Goal: Obtain resource: Download file/media

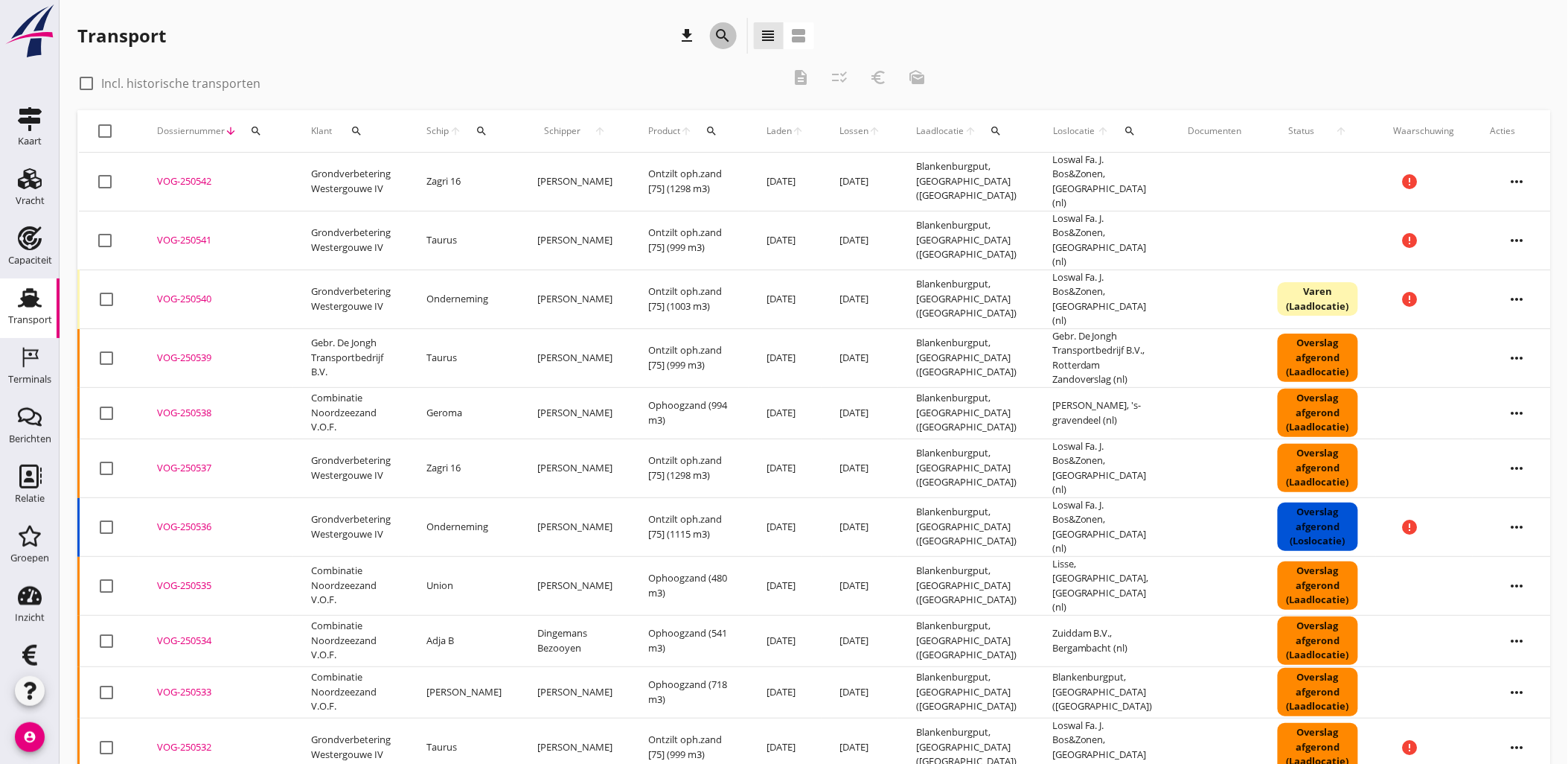
click at [724, 28] on icon "search" at bounding box center [724, 36] width 18 height 18
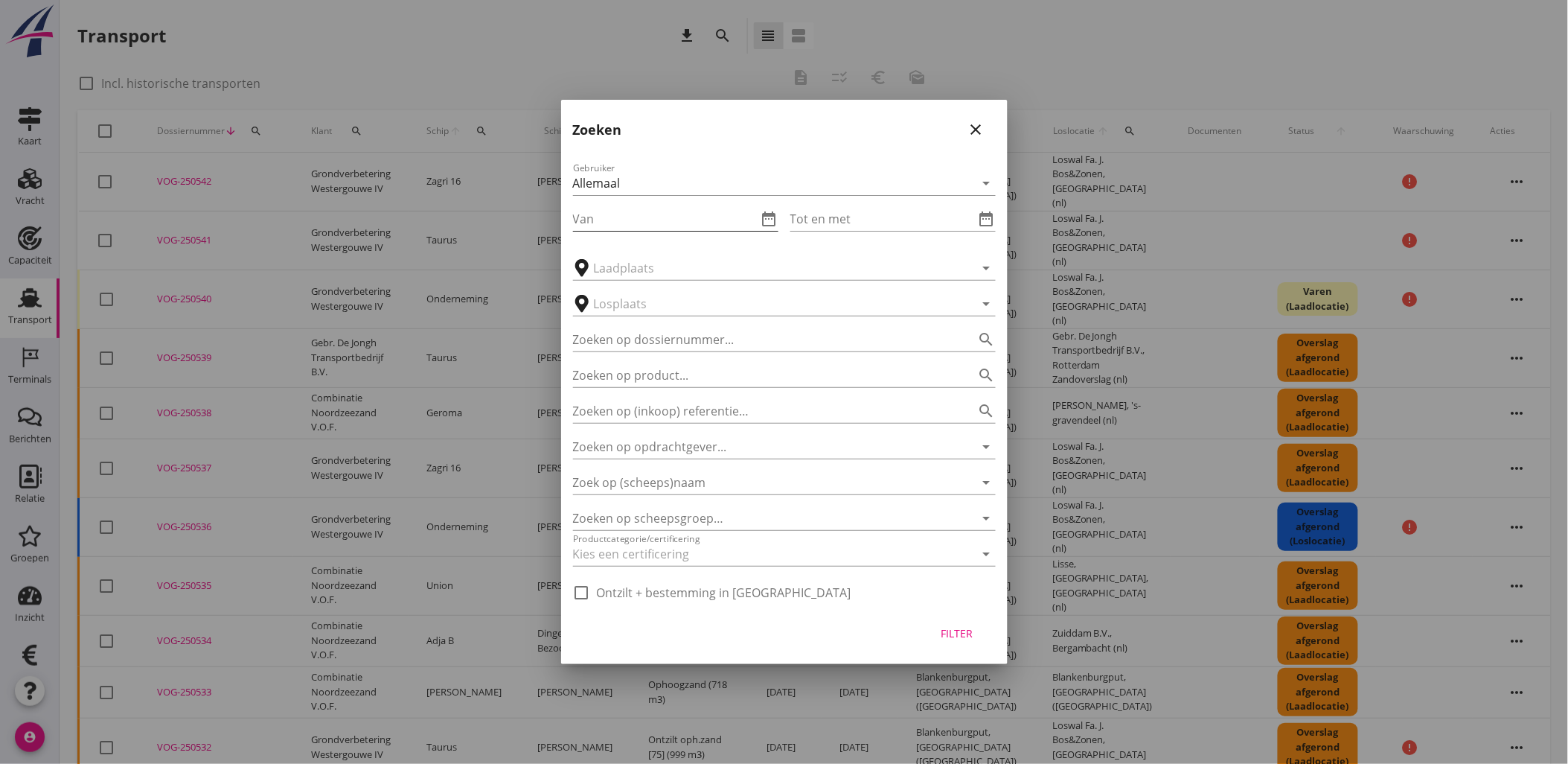
click at [750, 211] on input "Van" at bounding box center [665, 219] width 184 height 24
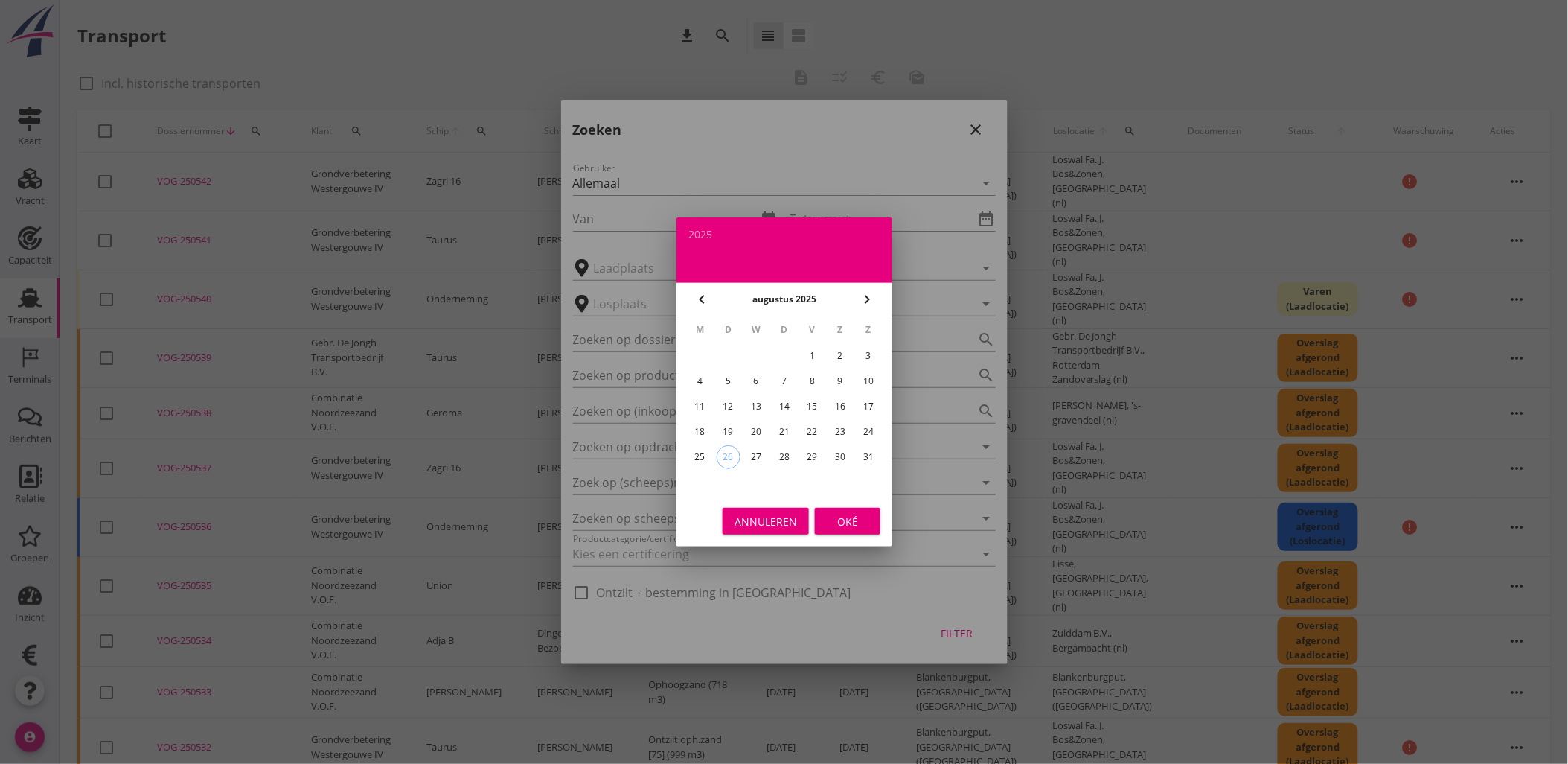
click at [705, 424] on div "18" at bounding box center [700, 432] width 24 height 24
type input "[DATE]"
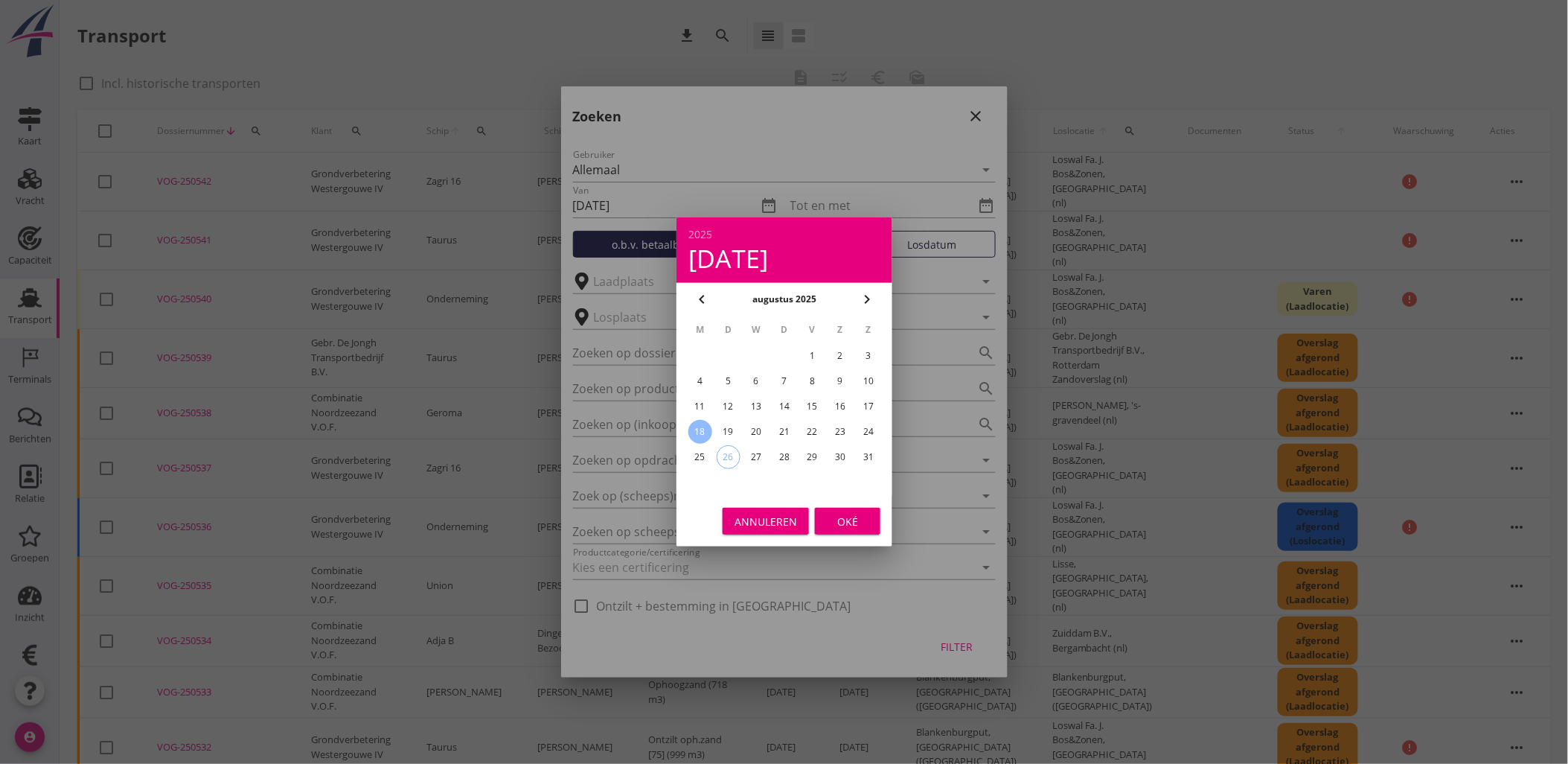
click at [849, 527] on div "Oké" at bounding box center [847, 521] width 42 height 16
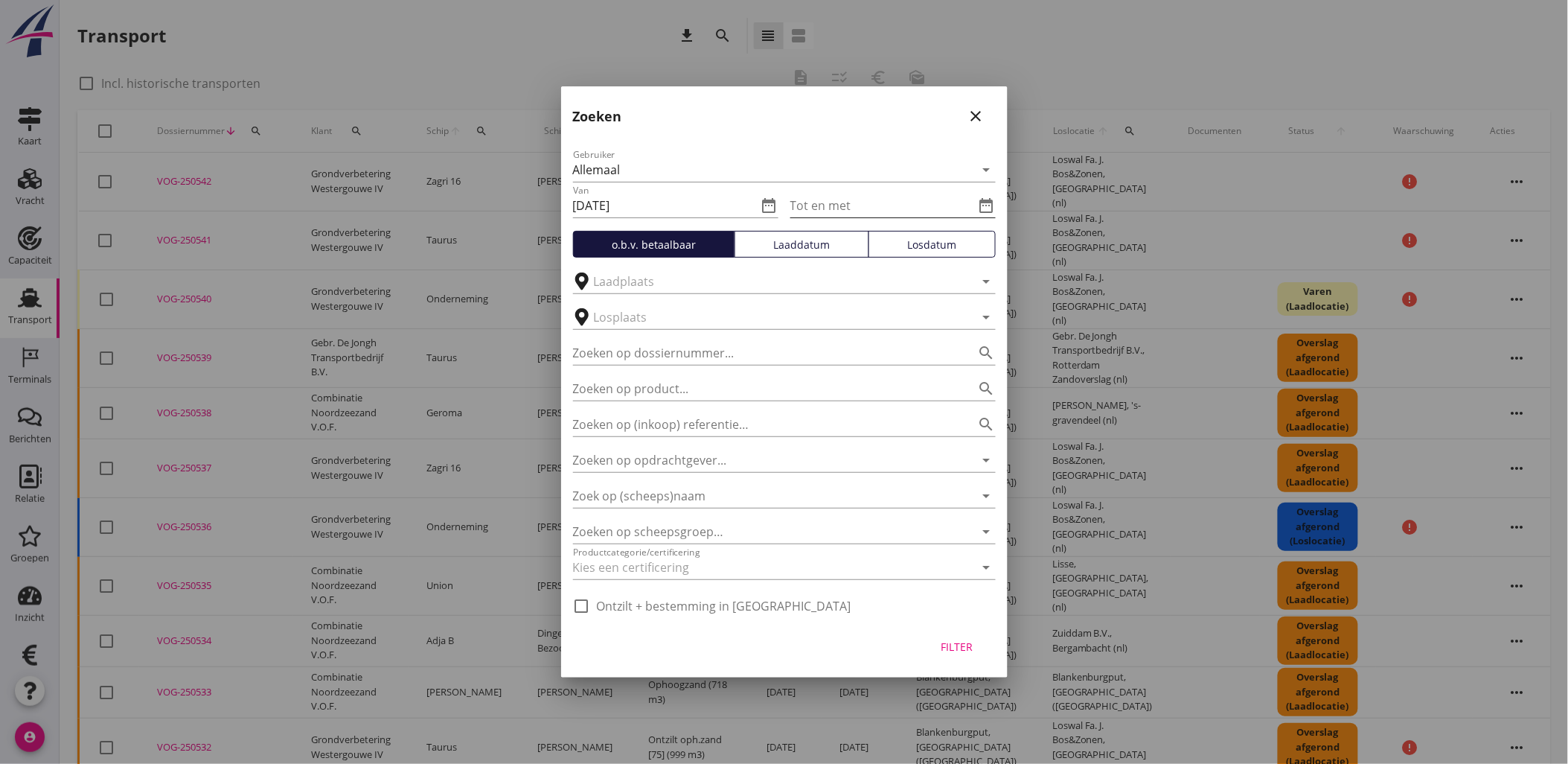
click at [924, 215] on input "Tot en met" at bounding box center [883, 206] width 184 height 24
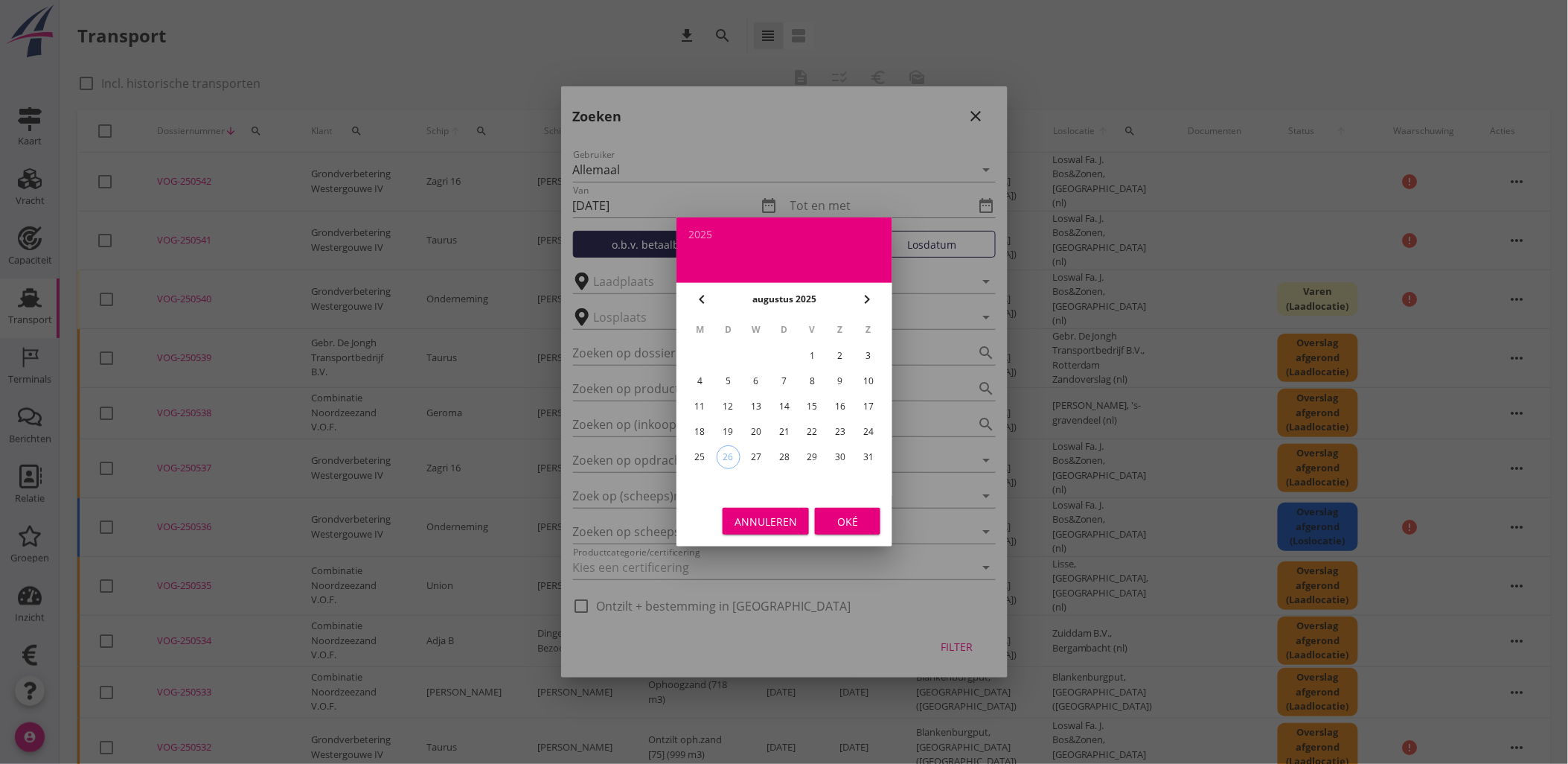
click at [861, 426] on div "24" at bounding box center [869, 432] width 24 height 24
type input "[DATE]"
click at [846, 526] on div "Oké" at bounding box center [847, 521] width 42 height 16
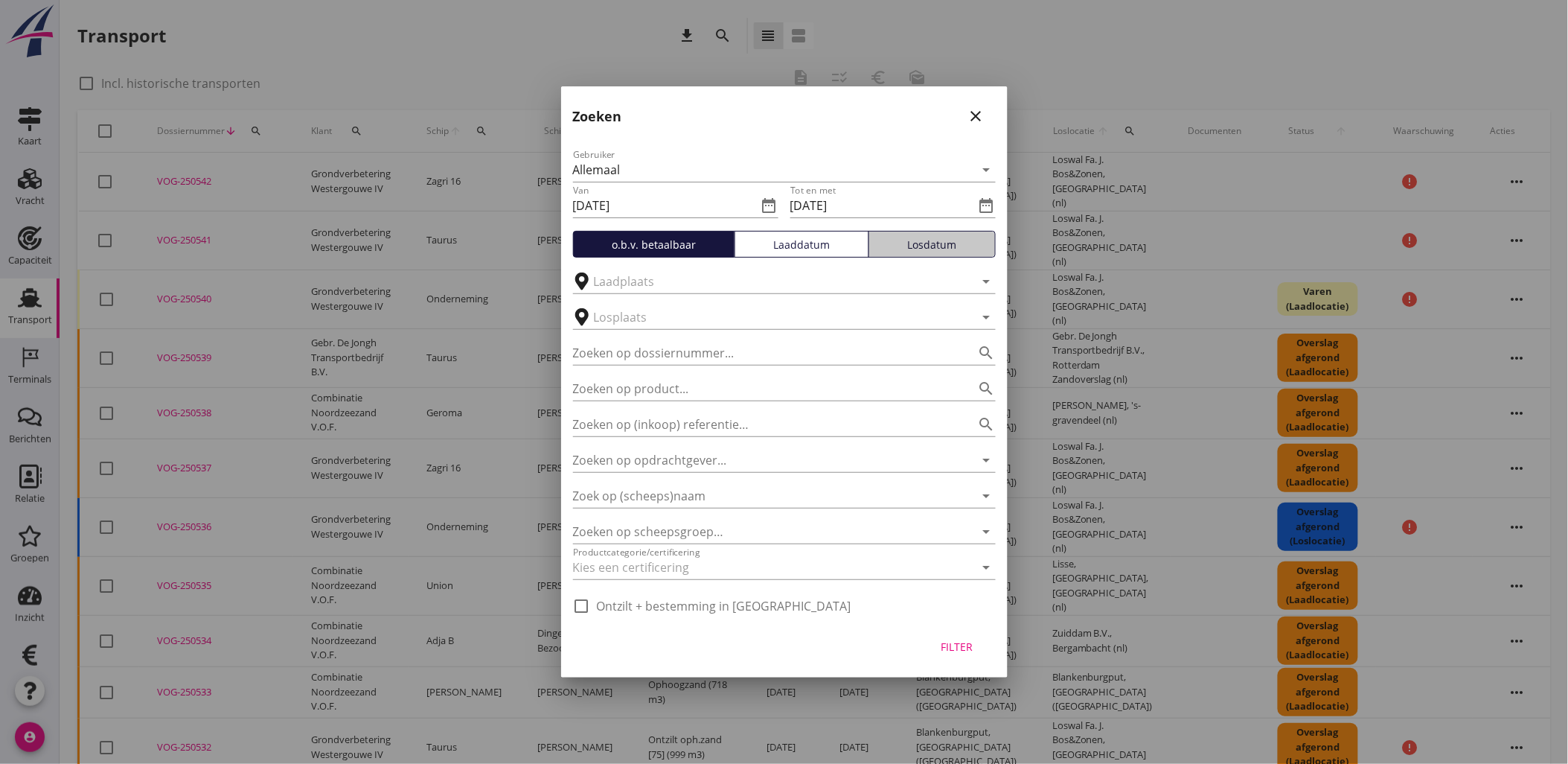
click at [917, 240] on div "Losdatum" at bounding box center [932, 244] width 114 height 16
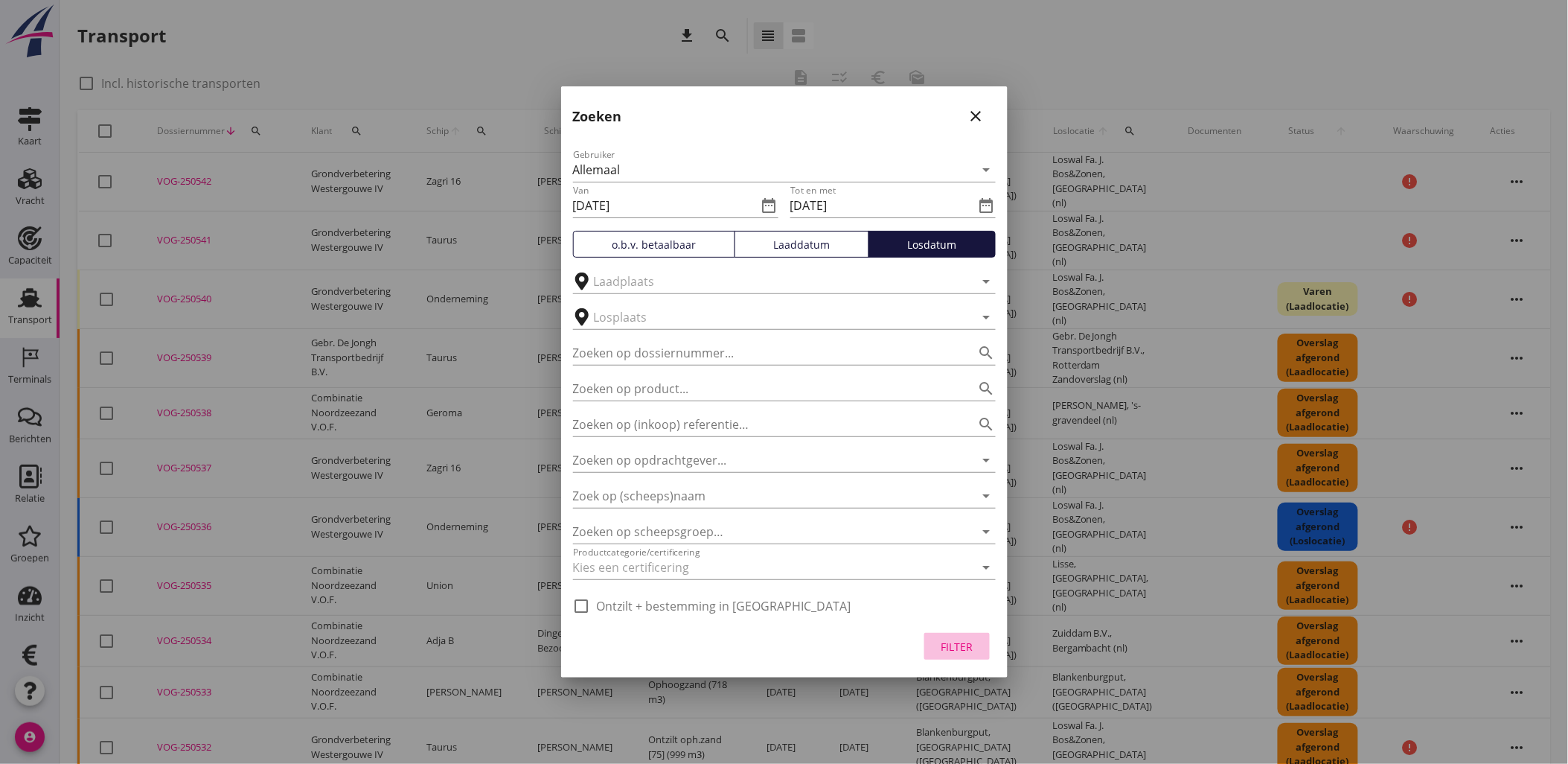
click at [954, 649] on div "Filter" at bounding box center [957, 646] width 42 height 16
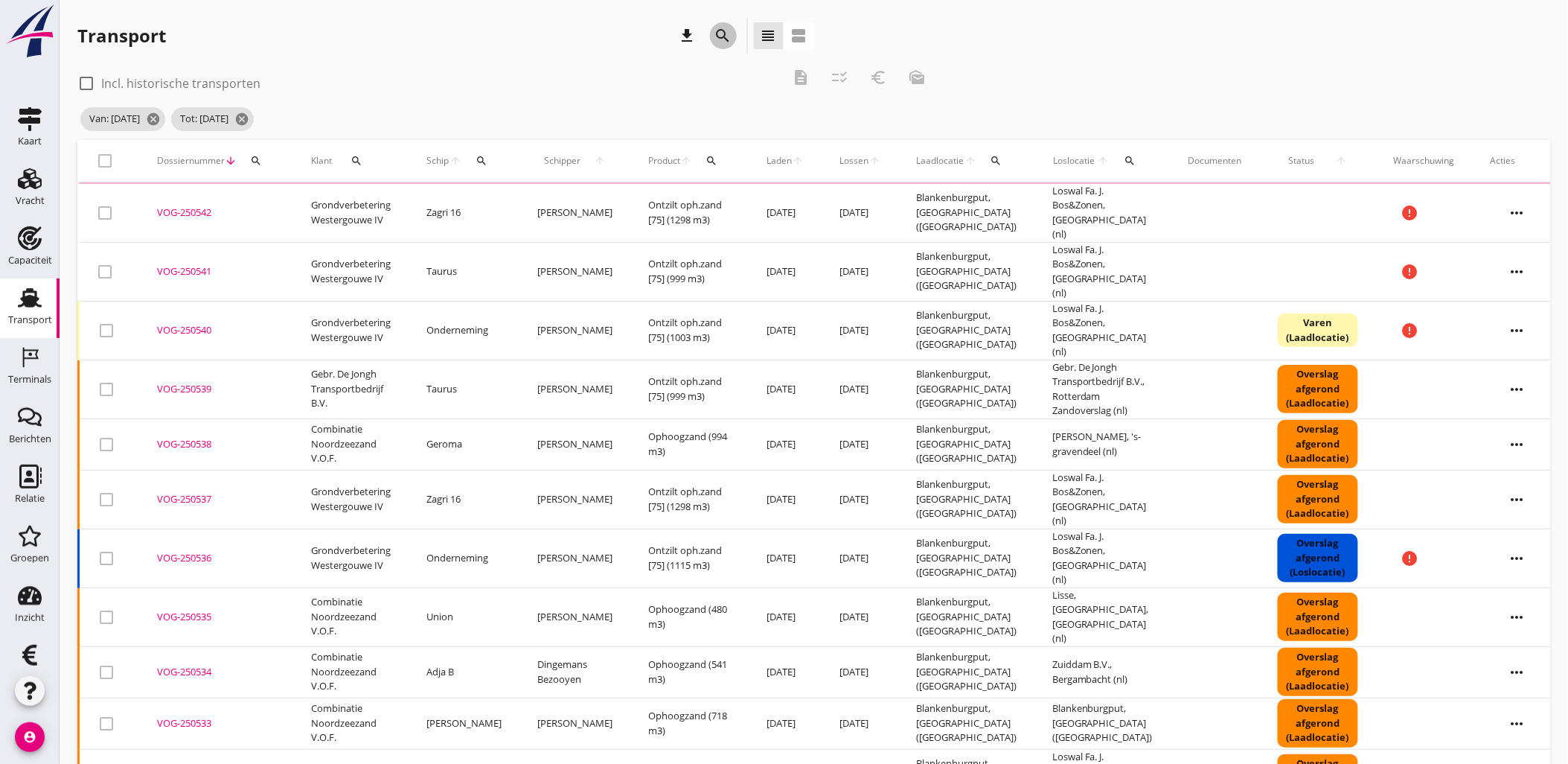
click at [724, 27] on icon "search" at bounding box center [724, 36] width 18 height 18
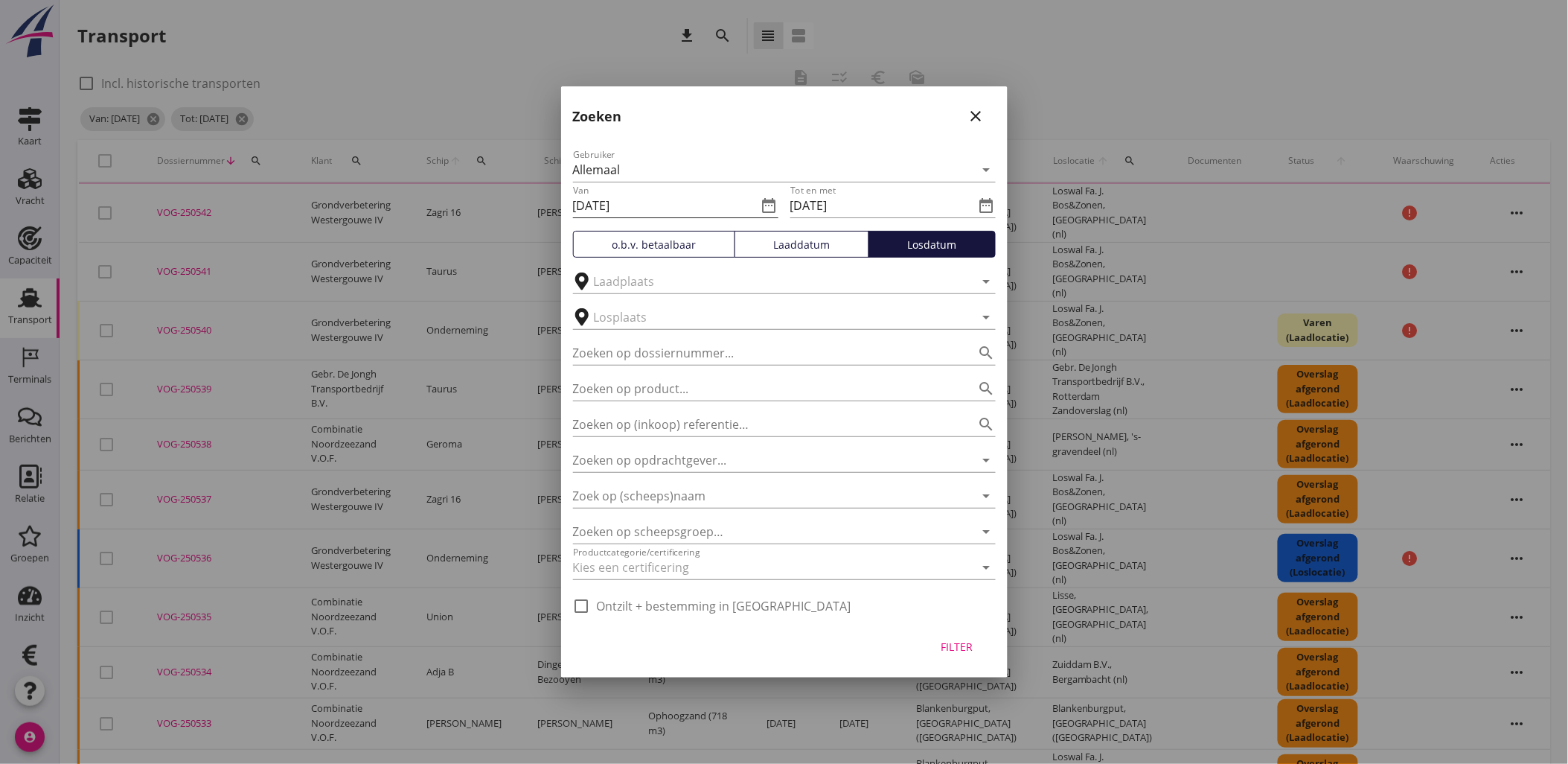
click at [682, 203] on input "[DATE]" at bounding box center [665, 206] width 184 height 24
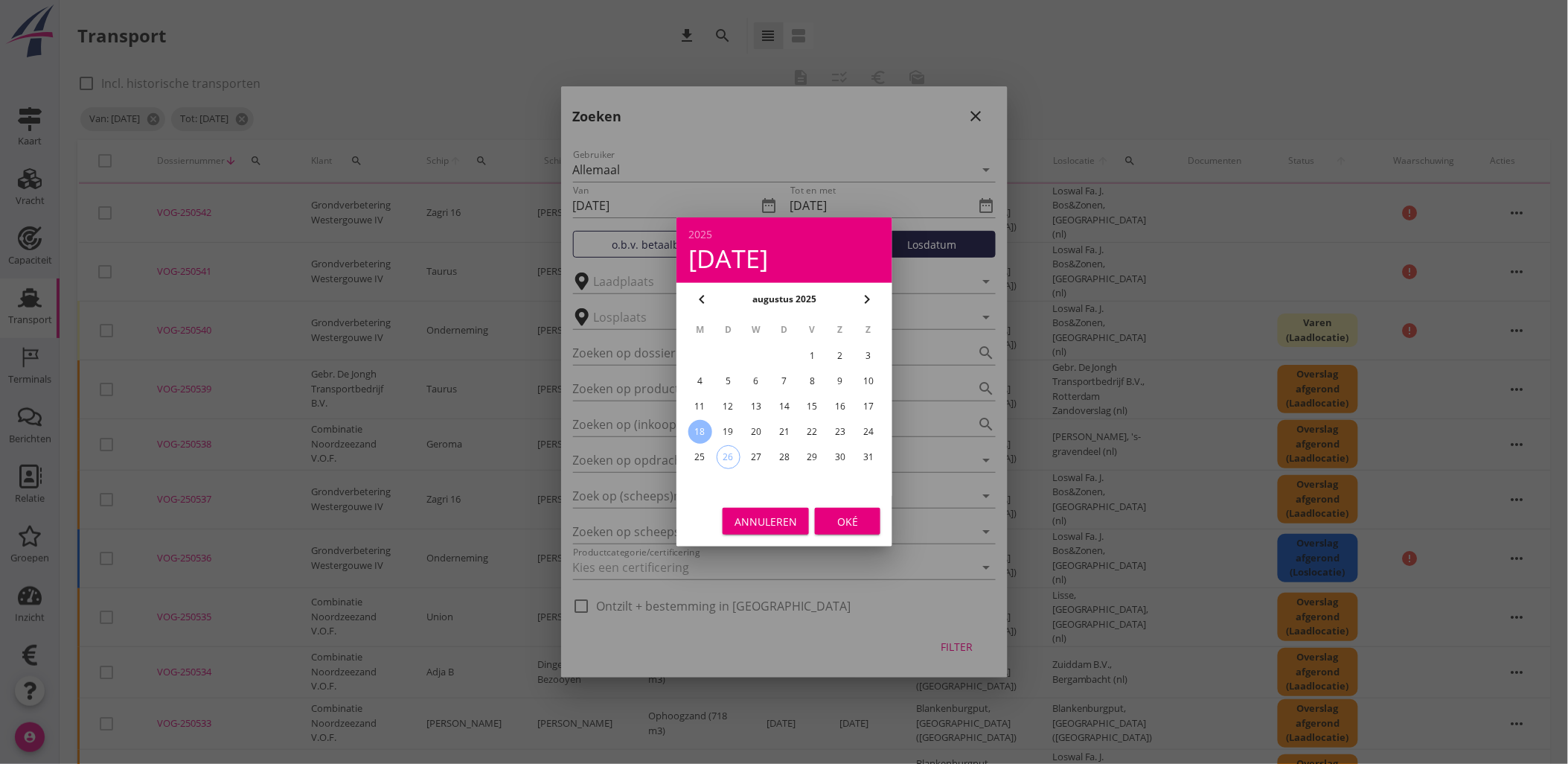
click at [702, 292] on icon "chevron_left" at bounding box center [702, 299] width 18 height 18
click at [858, 302] on icon "chevron_right" at bounding box center [868, 299] width 18 height 18
click at [697, 376] on div "4" at bounding box center [700, 382] width 24 height 24
type input "[DATE]"
click at [844, 512] on button "Oké" at bounding box center [848, 521] width 66 height 26
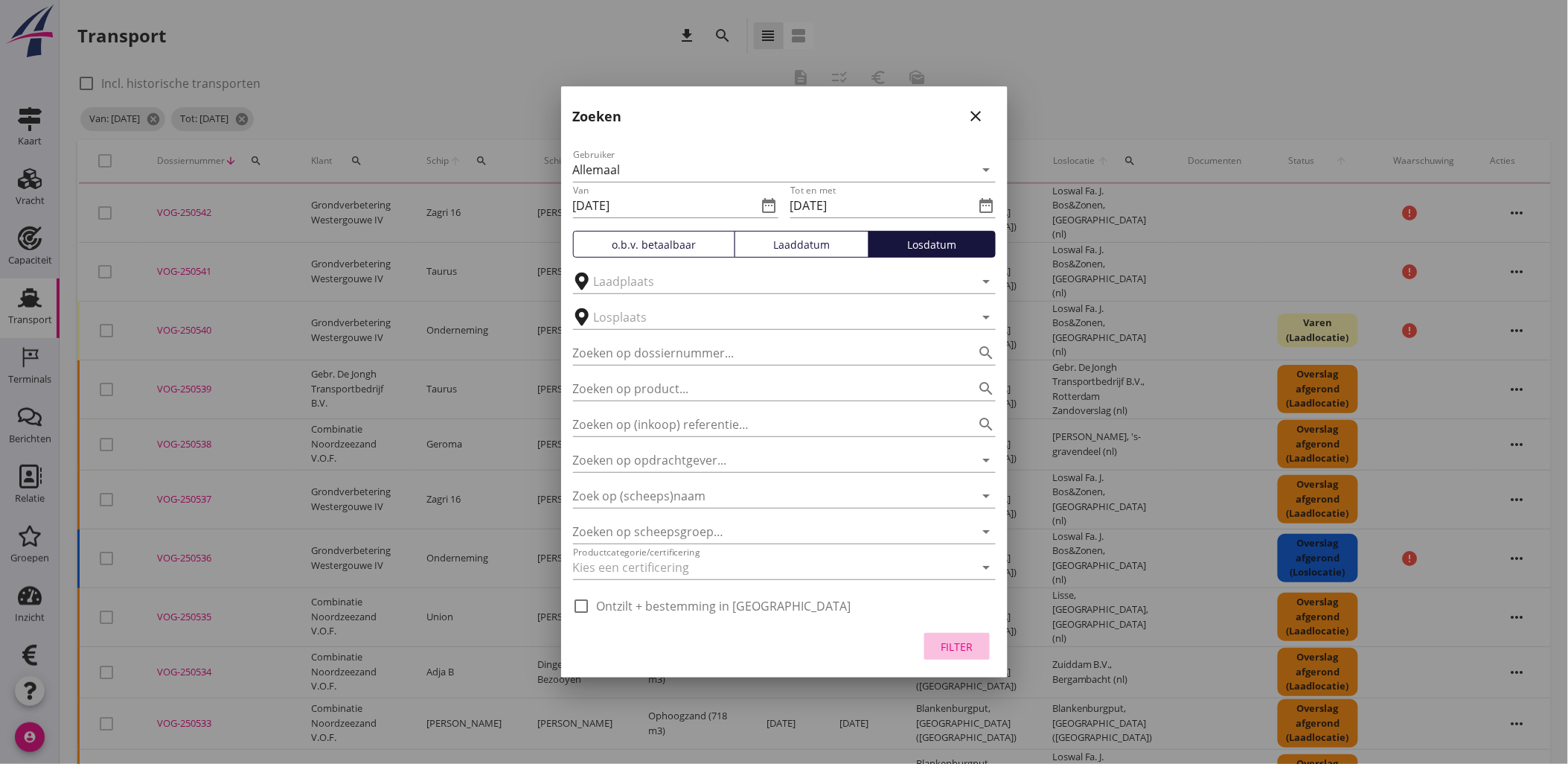
click at [959, 636] on button "Filter" at bounding box center [957, 645] width 66 height 26
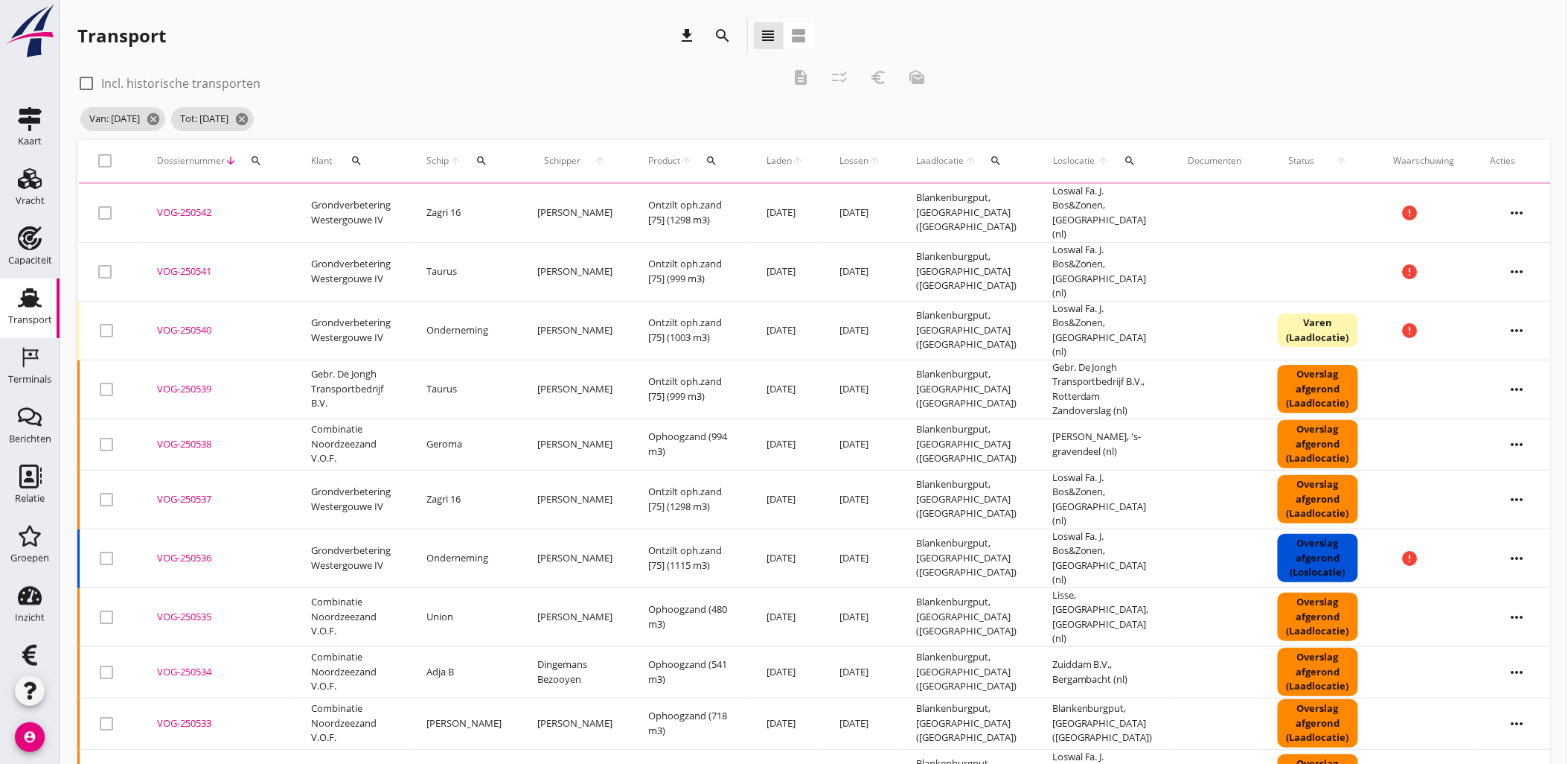
click at [110, 160] on th "check_box_outline_blank" at bounding box center [109, 160] width 61 height 42
click at [101, 159] on th "check_box_outline_blank" at bounding box center [109, 160] width 61 height 42
click at [105, 159] on th "check_box_outline_blank" at bounding box center [109, 160] width 61 height 42
click at [734, 43] on div "search" at bounding box center [723, 36] width 36 height 36
click at [730, 40] on icon "search" at bounding box center [724, 36] width 18 height 18
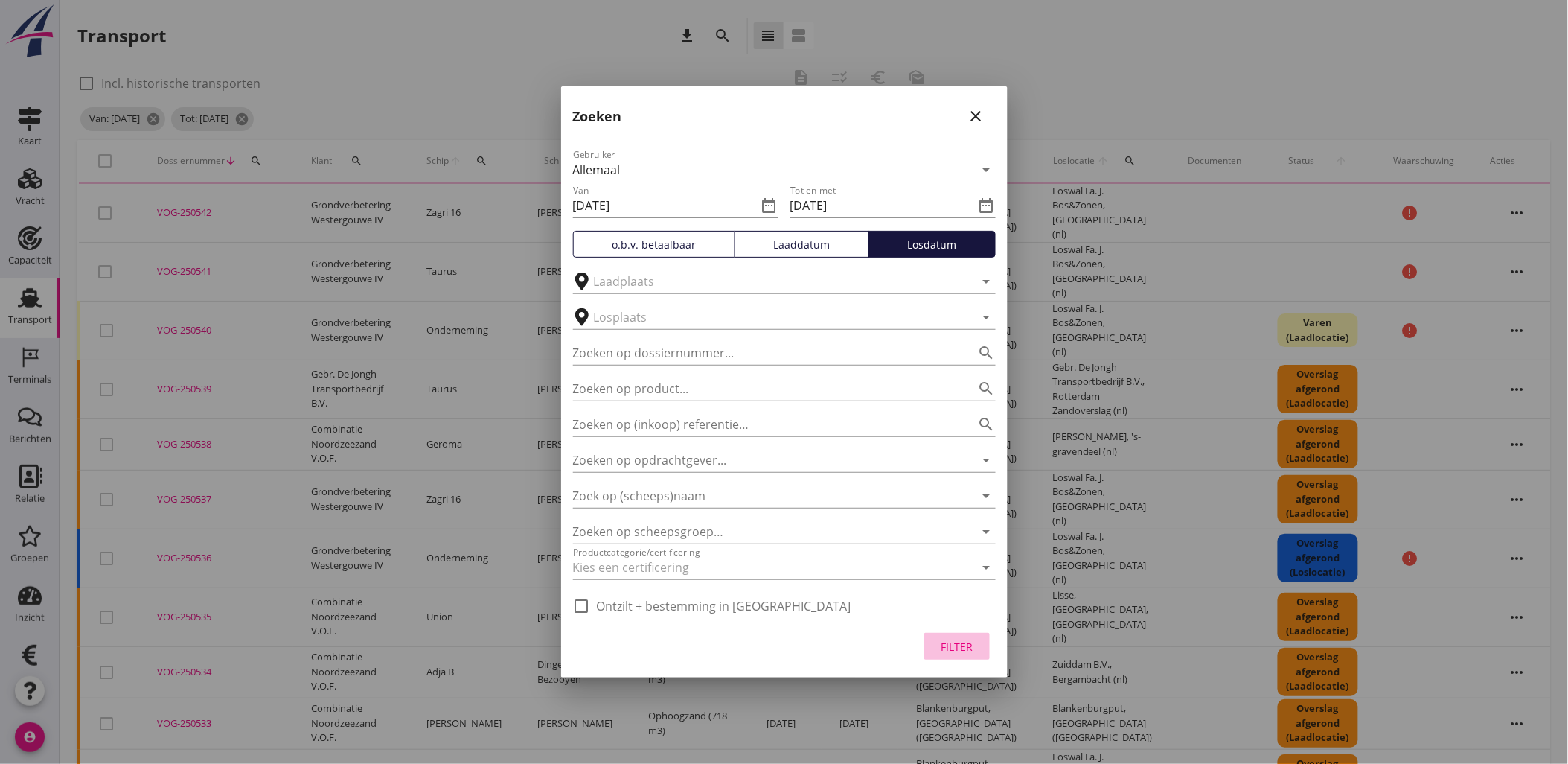
click at [954, 639] on div "Filter" at bounding box center [957, 646] width 42 height 16
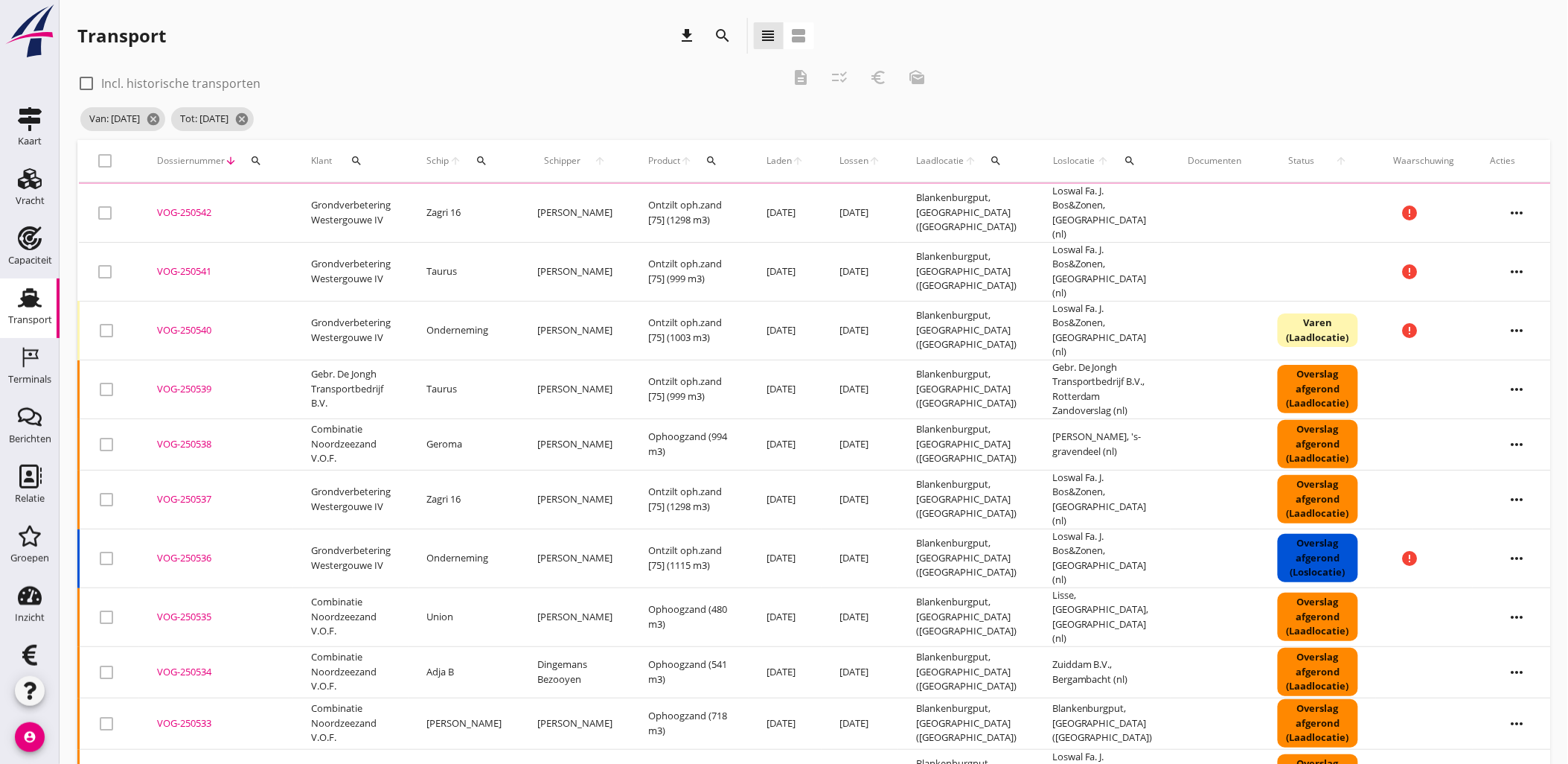
click at [107, 162] on th "check_box_outline_blank" at bounding box center [109, 160] width 61 height 42
click at [109, 168] on th "check_box_outline_blank" at bounding box center [109, 160] width 61 height 42
click at [106, 166] on th "check_box_outline_blank" at bounding box center [109, 160] width 61 height 42
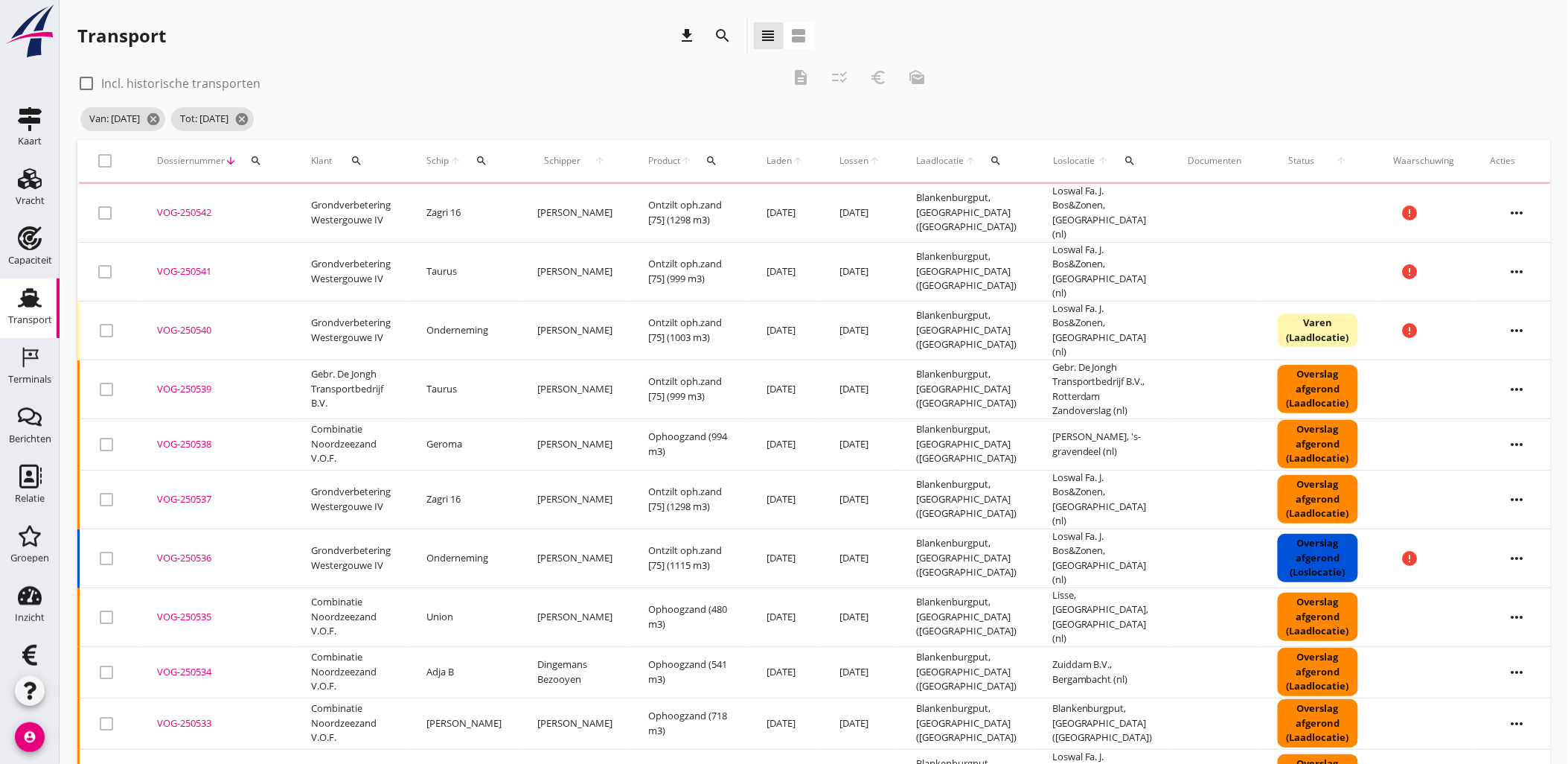
click at [39, 310] on div "Transport" at bounding box center [30, 320] width 44 height 21
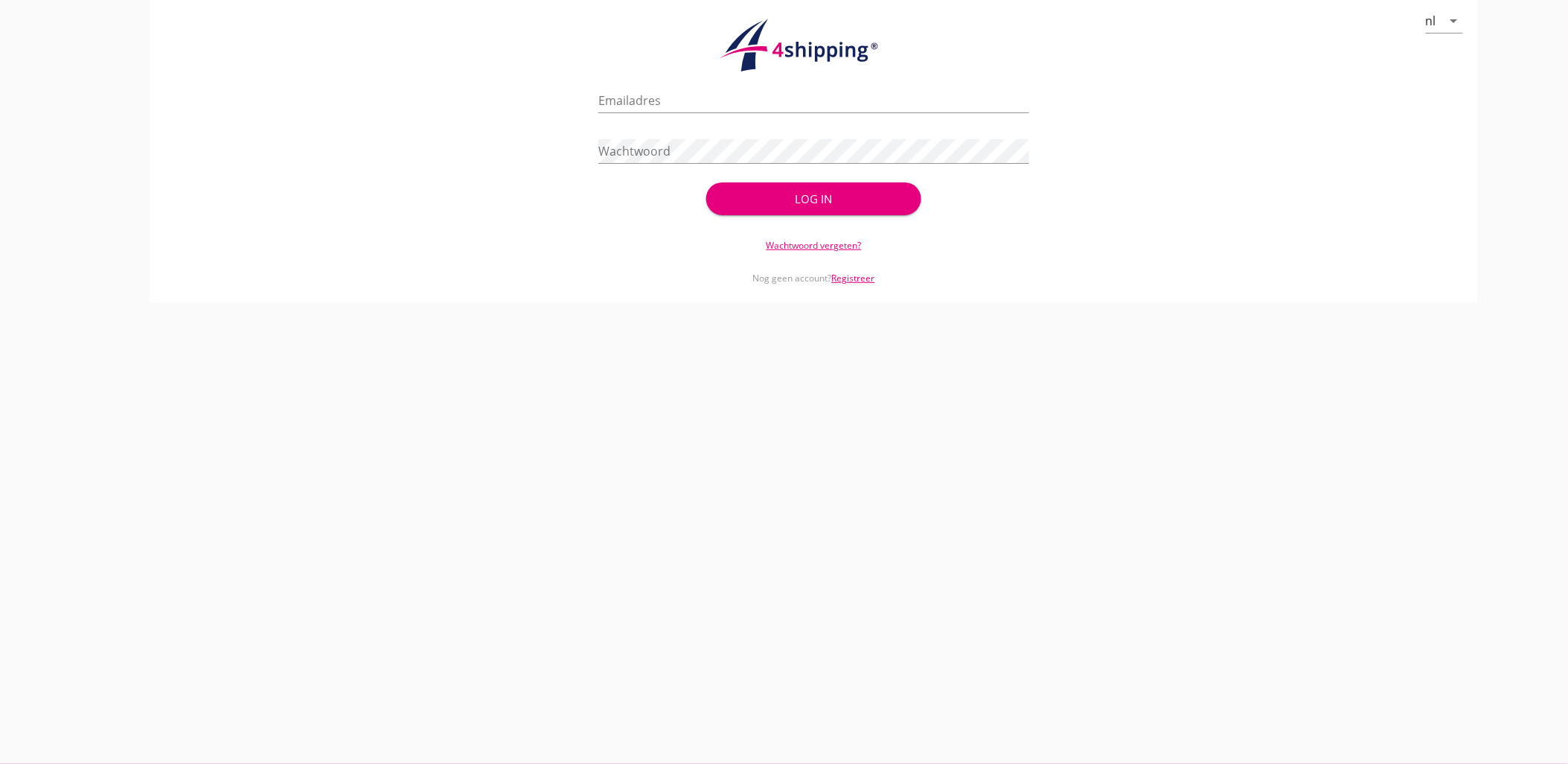
type input "[EMAIL_ADDRESS][DOMAIN_NAME]"
click at [728, 199] on button "Log in" at bounding box center [814, 198] width 215 height 32
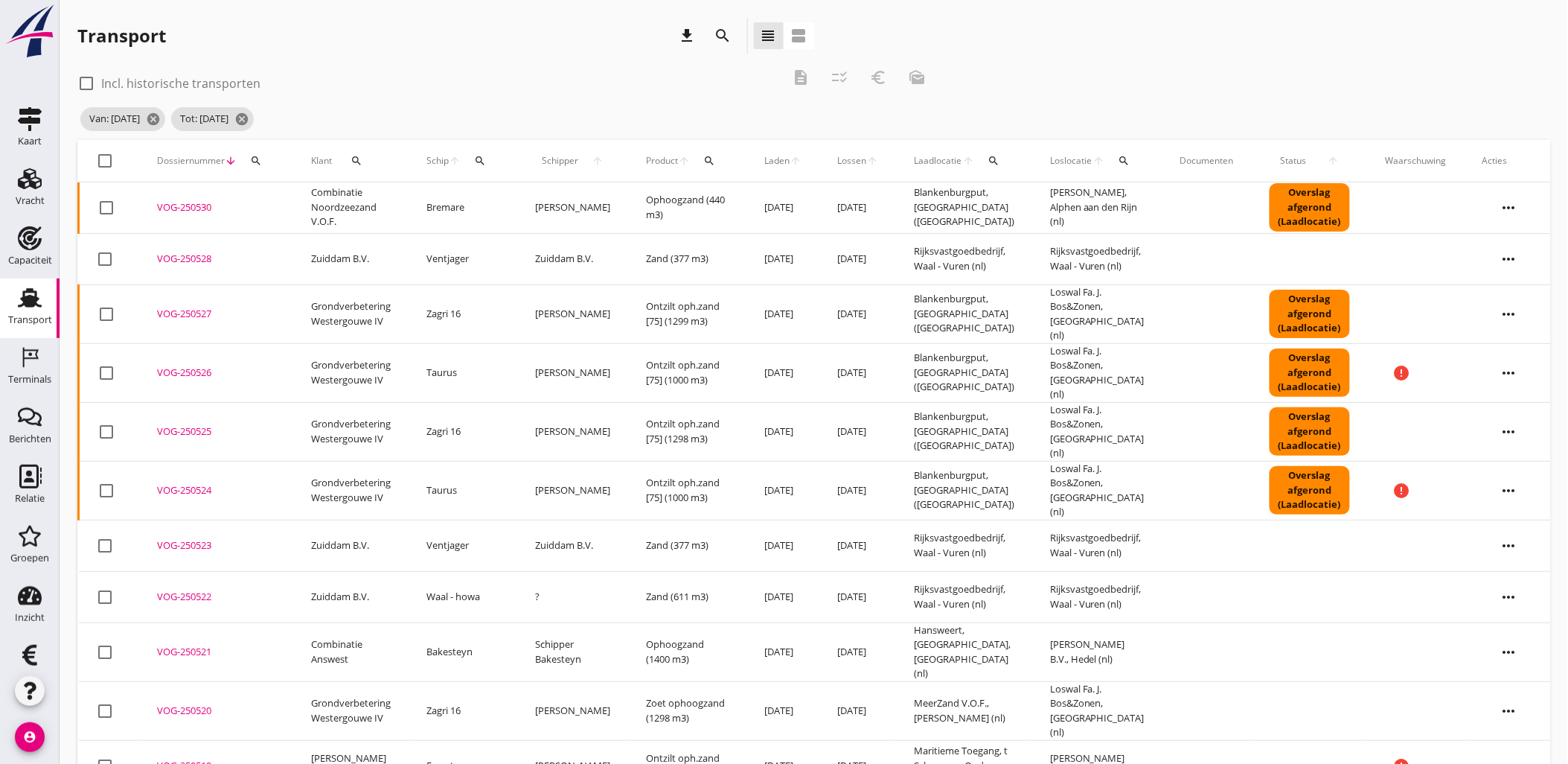
click at [110, 167] on div at bounding box center [105, 160] width 25 height 25
checkbox input "true"
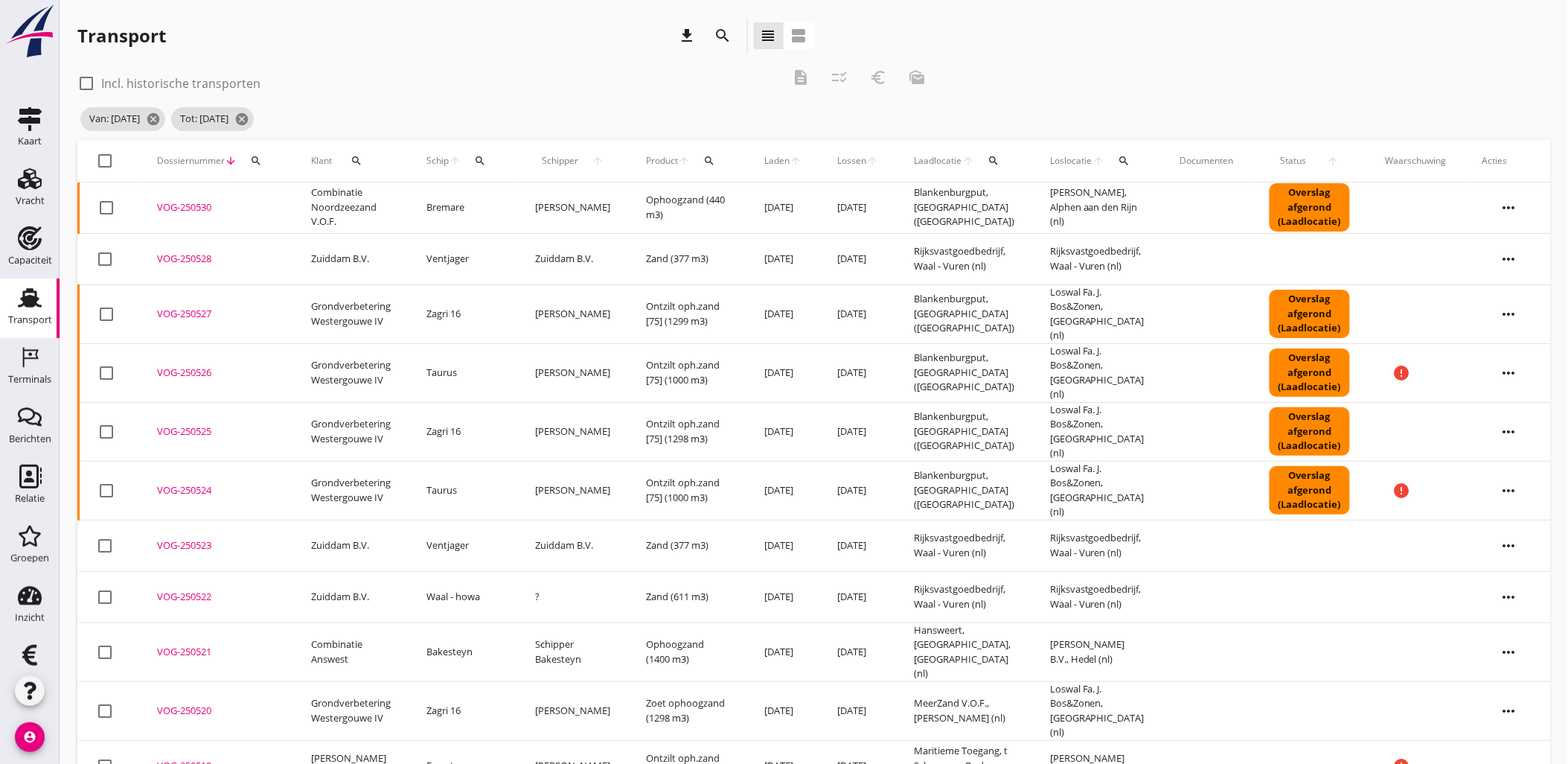
checkbox input "true"
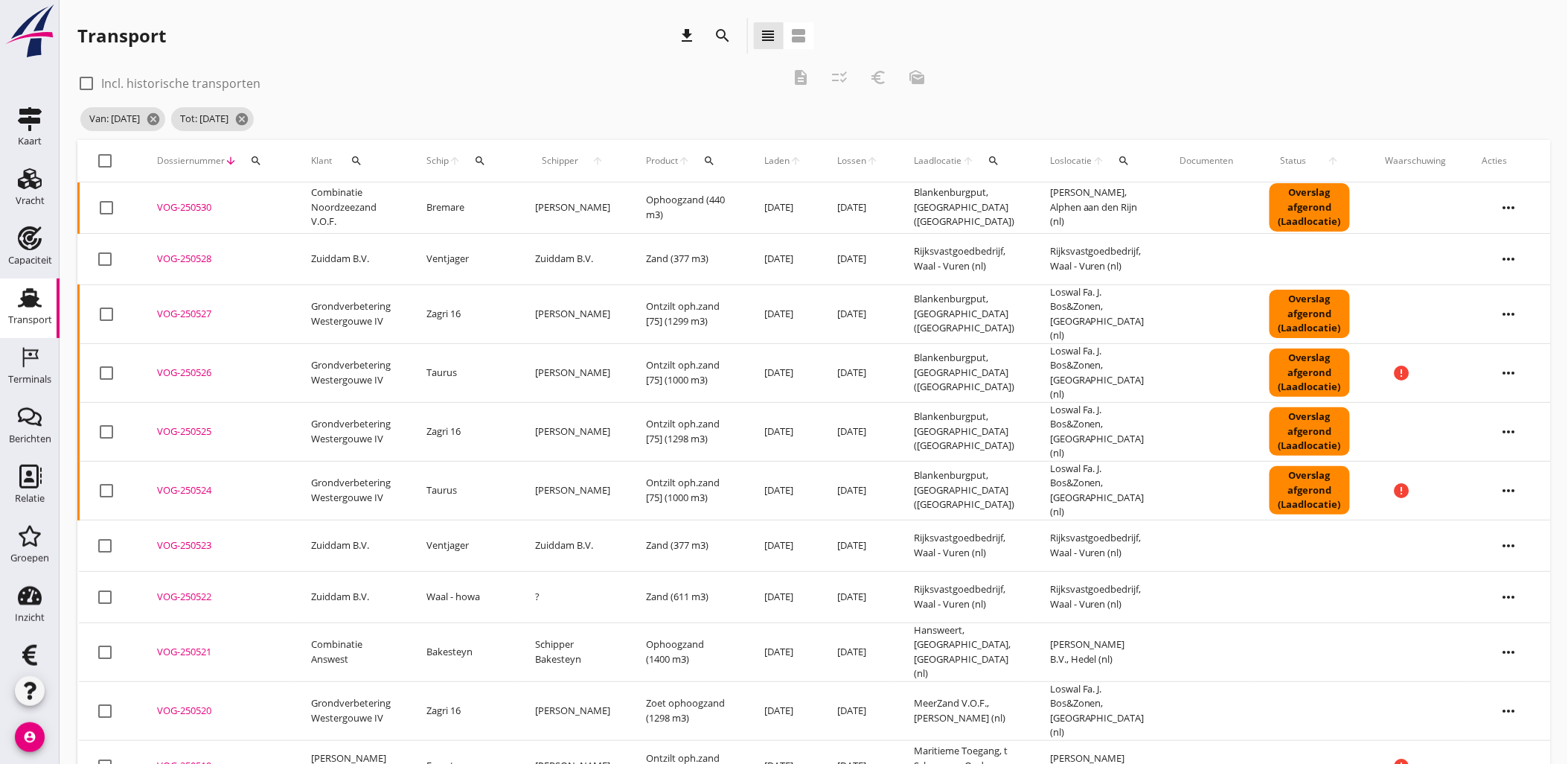
checkbox input "true"
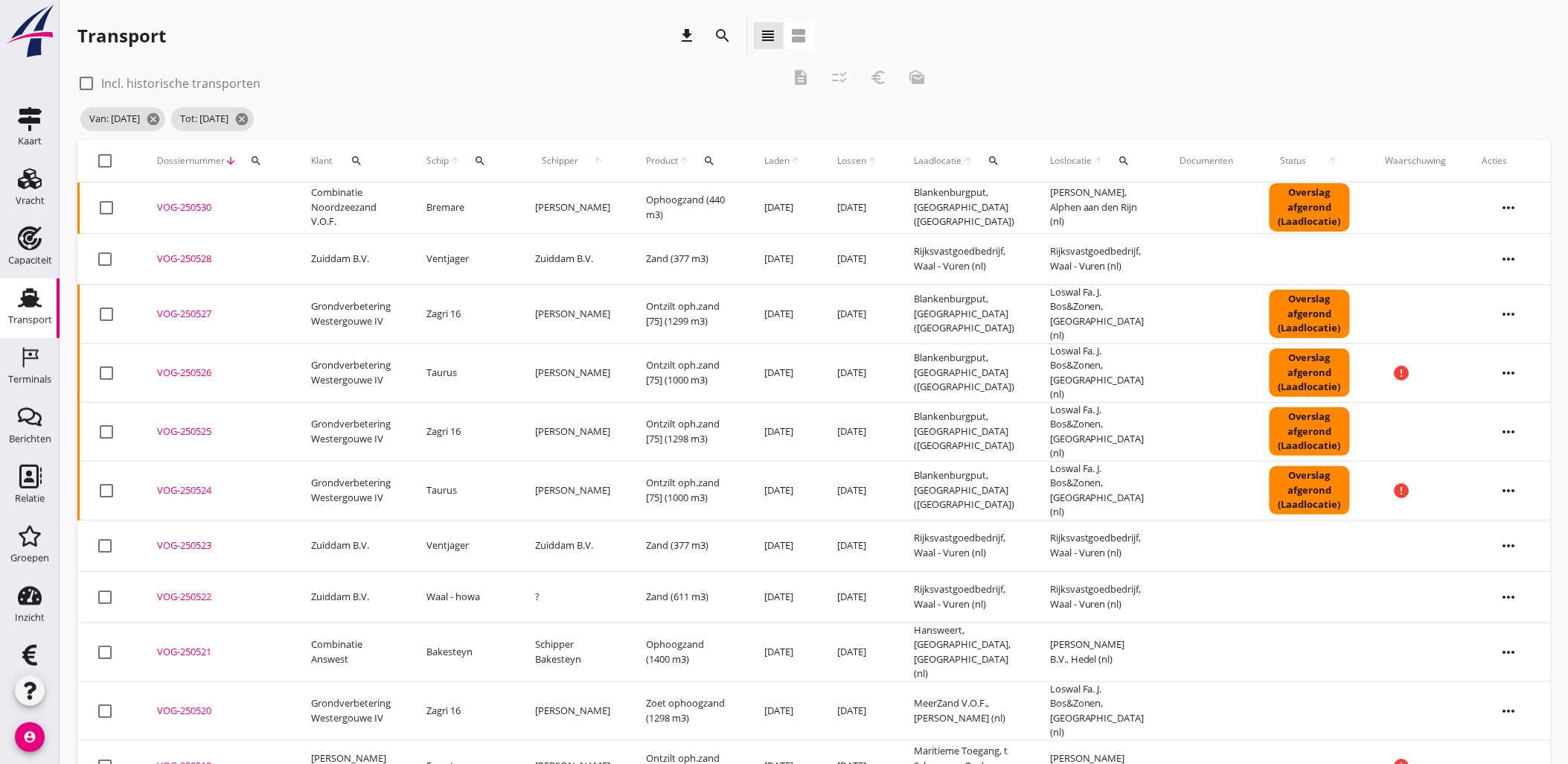
checkbox input "true"
click at [830, 75] on div "checklist_rtl" at bounding box center [839, 78] width 26 height 18
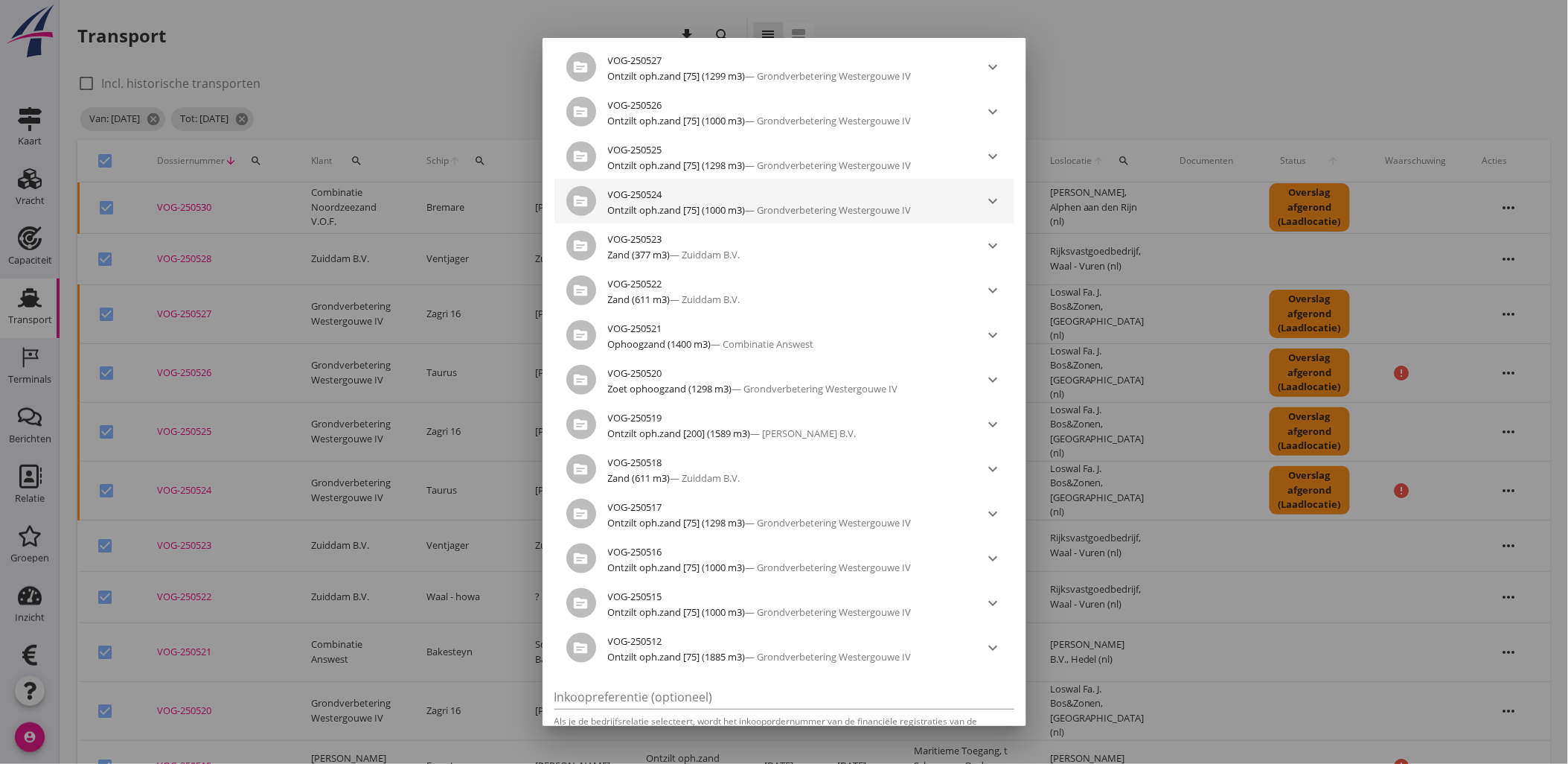
scroll to position [383, 0]
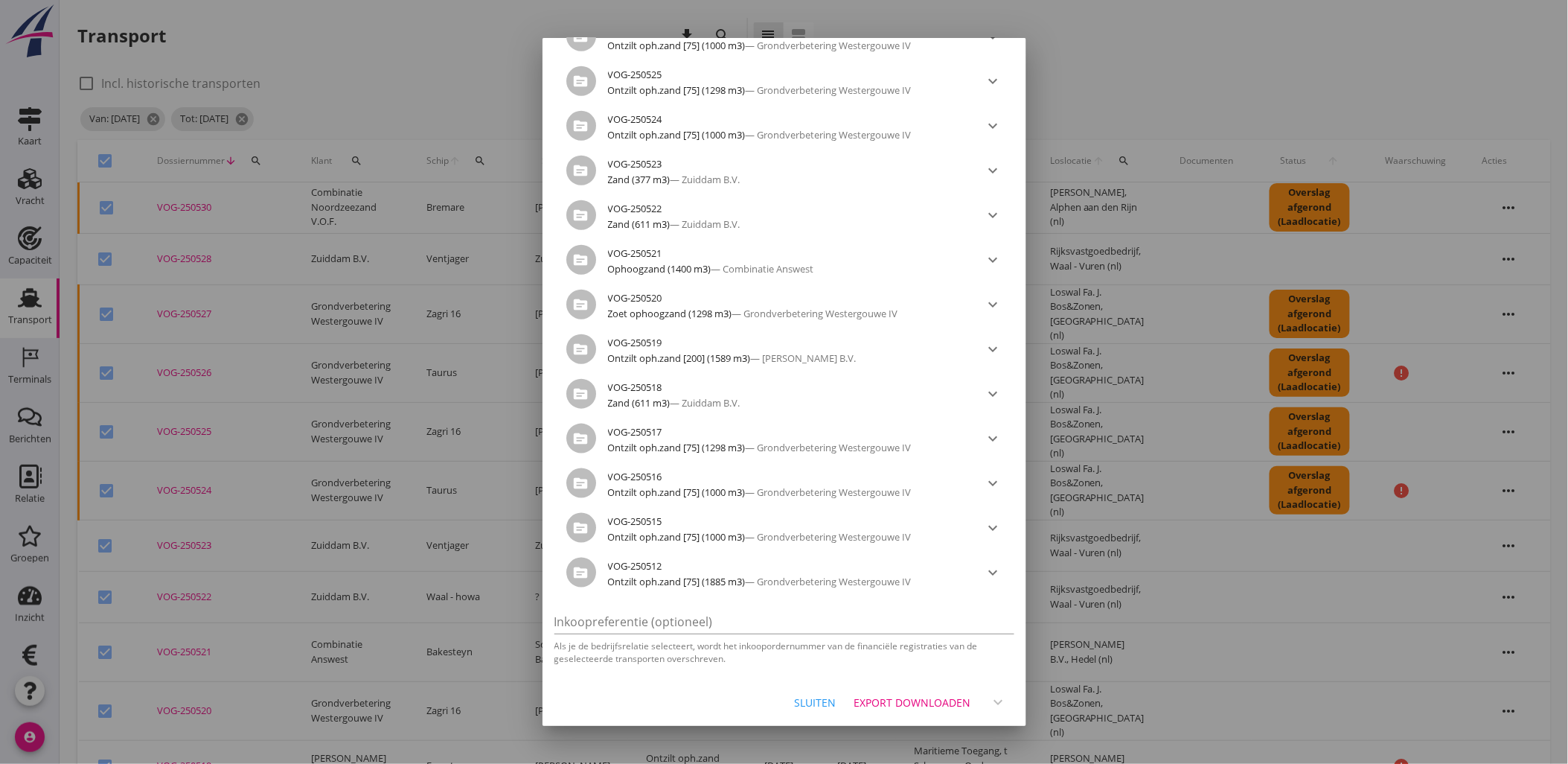
click at [983, 706] on div "Export downloaden expand_more" at bounding box center [932, 701] width 166 height 26
click at [985, 695] on div "Export downloaden expand_more" at bounding box center [932, 701] width 166 height 26
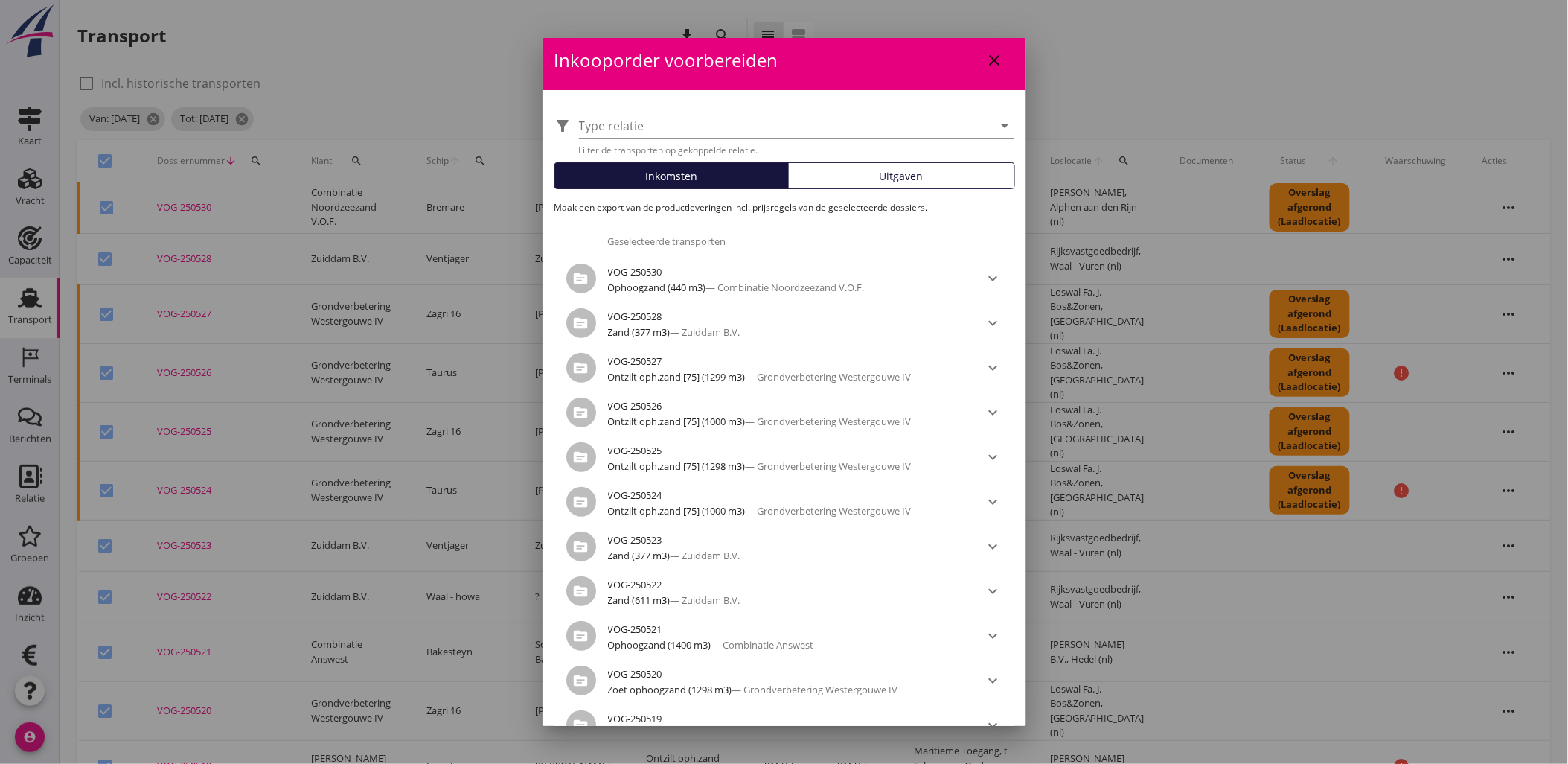
scroll to position [6, 0]
click at [991, 138] on div "Type relatie arrow_drop_down" at bounding box center [796, 128] width 435 height 24
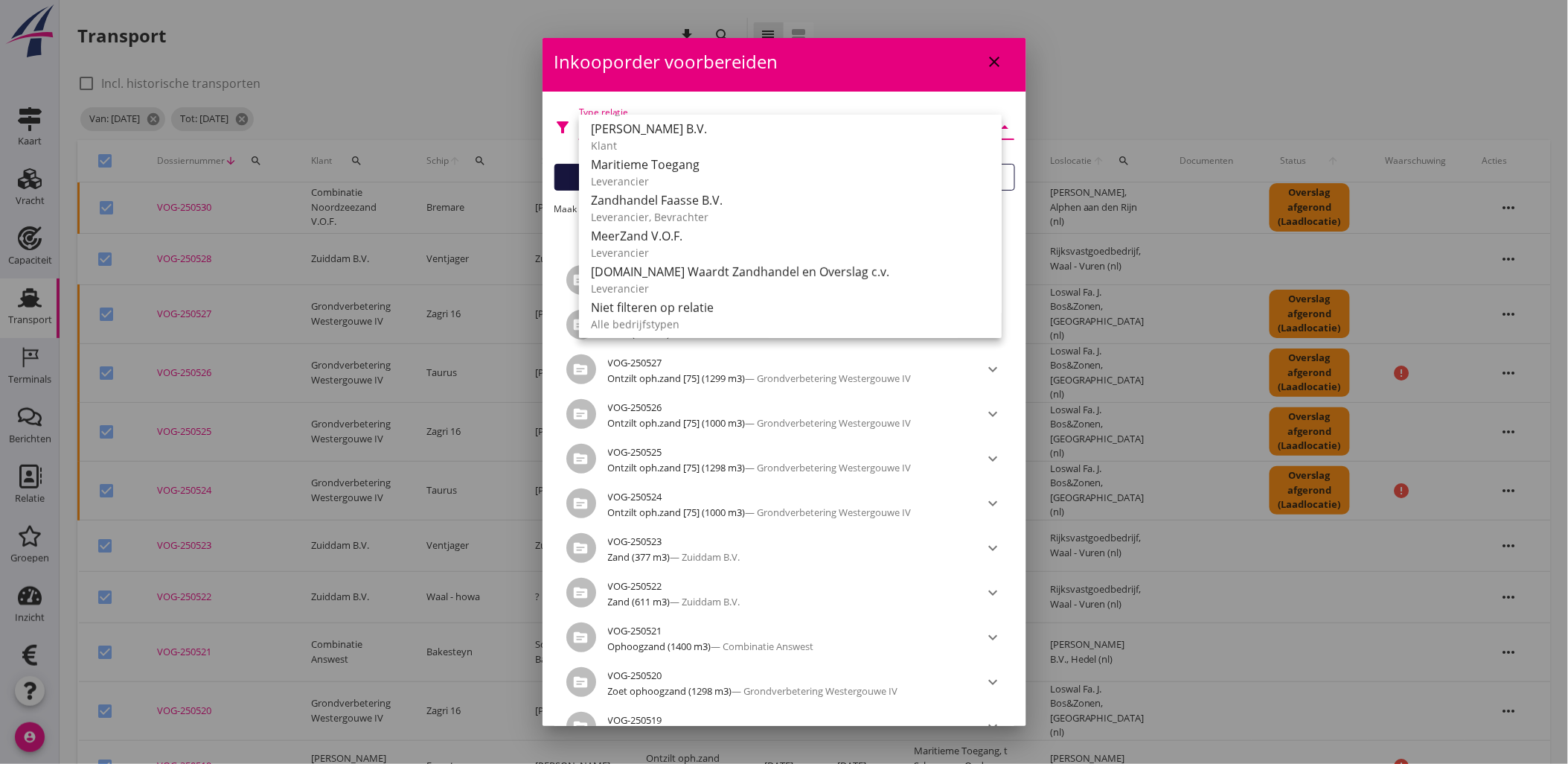
scroll to position [0, 0]
click at [1010, 172] on div "filter_alt Type relatie arrow_drop_down Filter de transporten op gekoppelde rel…" at bounding box center [784, 573] width 484 height 963
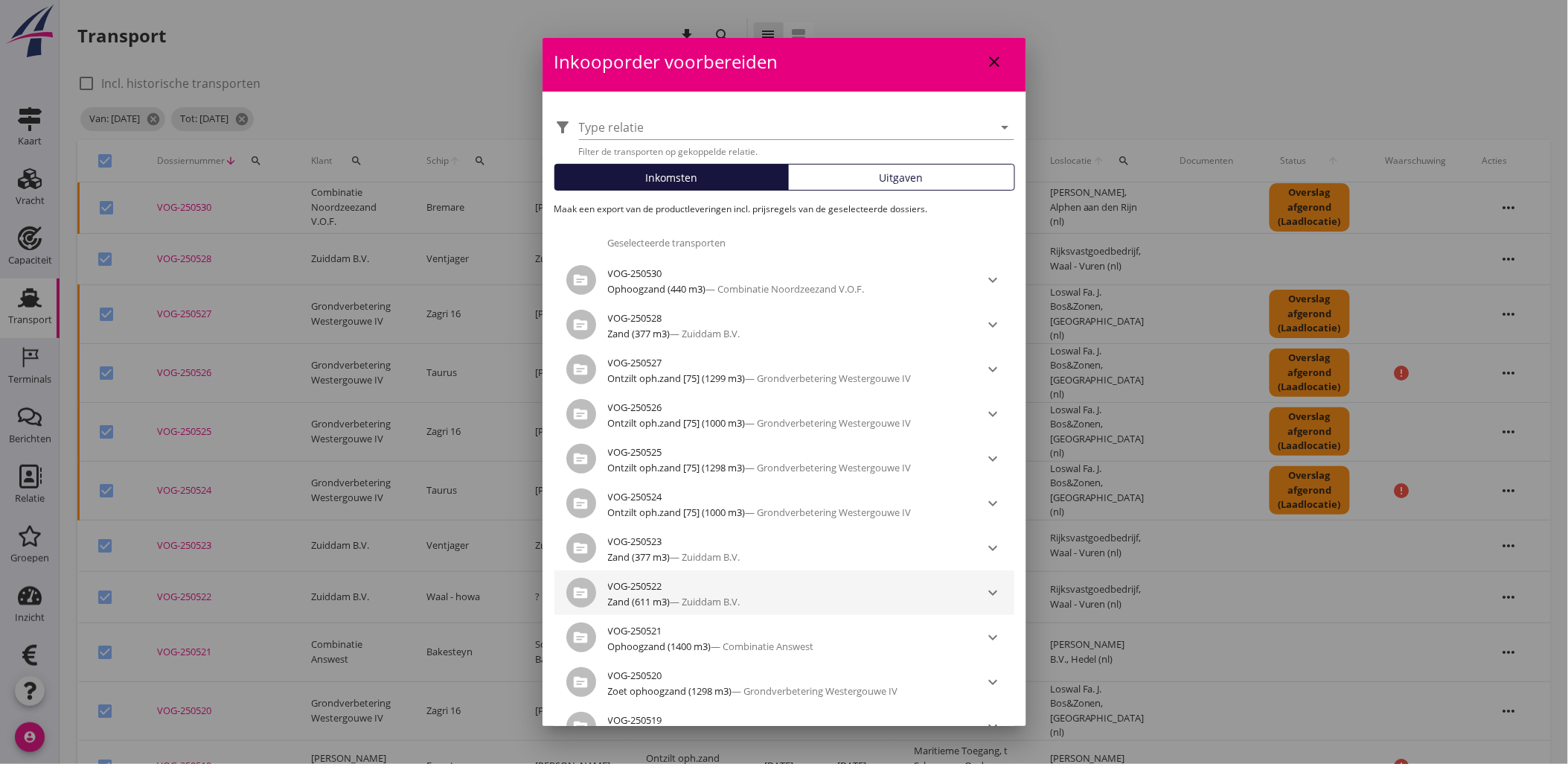
scroll to position [383, 0]
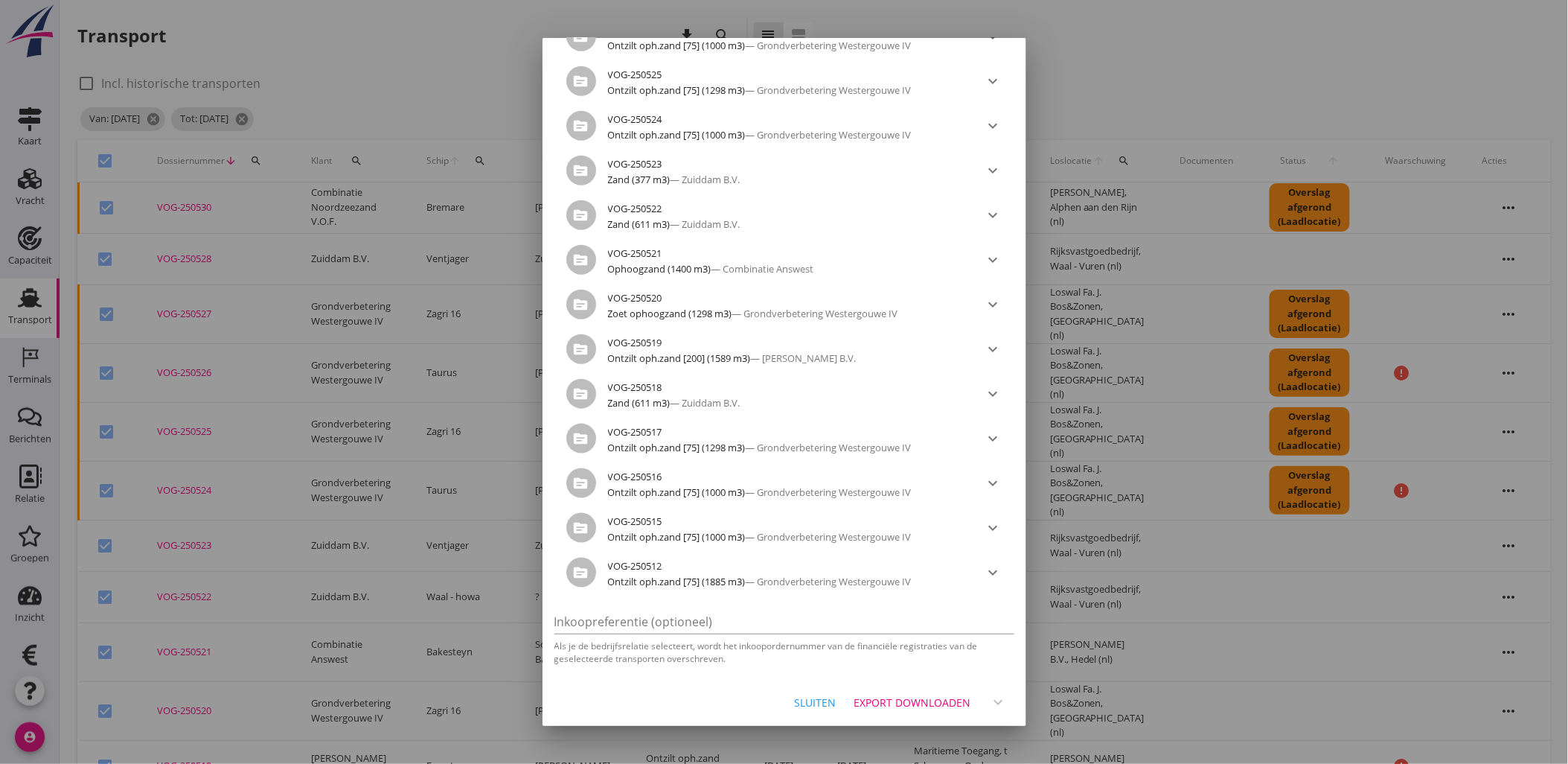
click at [867, 694] on div "Export downloaden" at bounding box center [913, 702] width 117 height 16
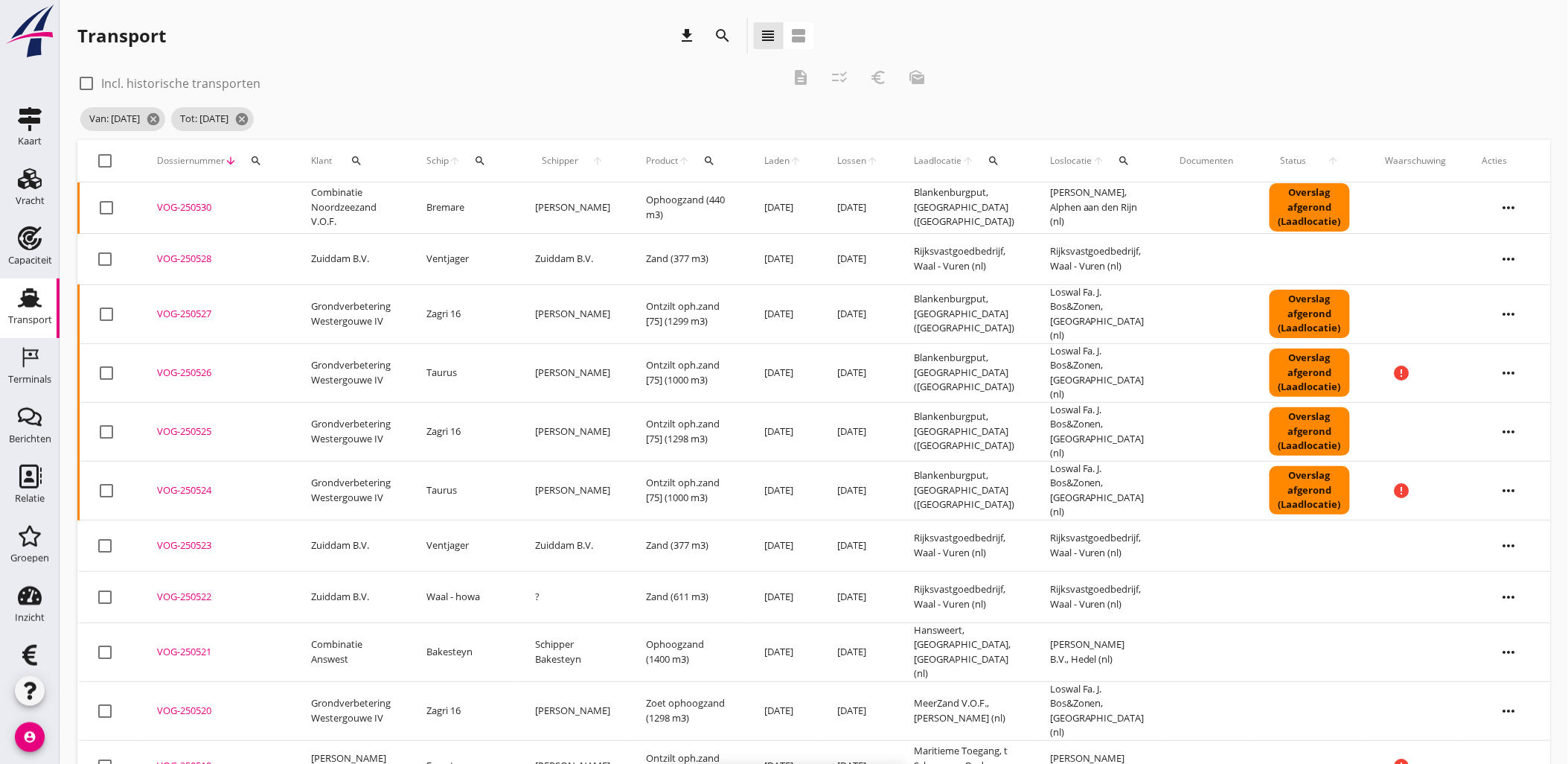
checkbox input "false"
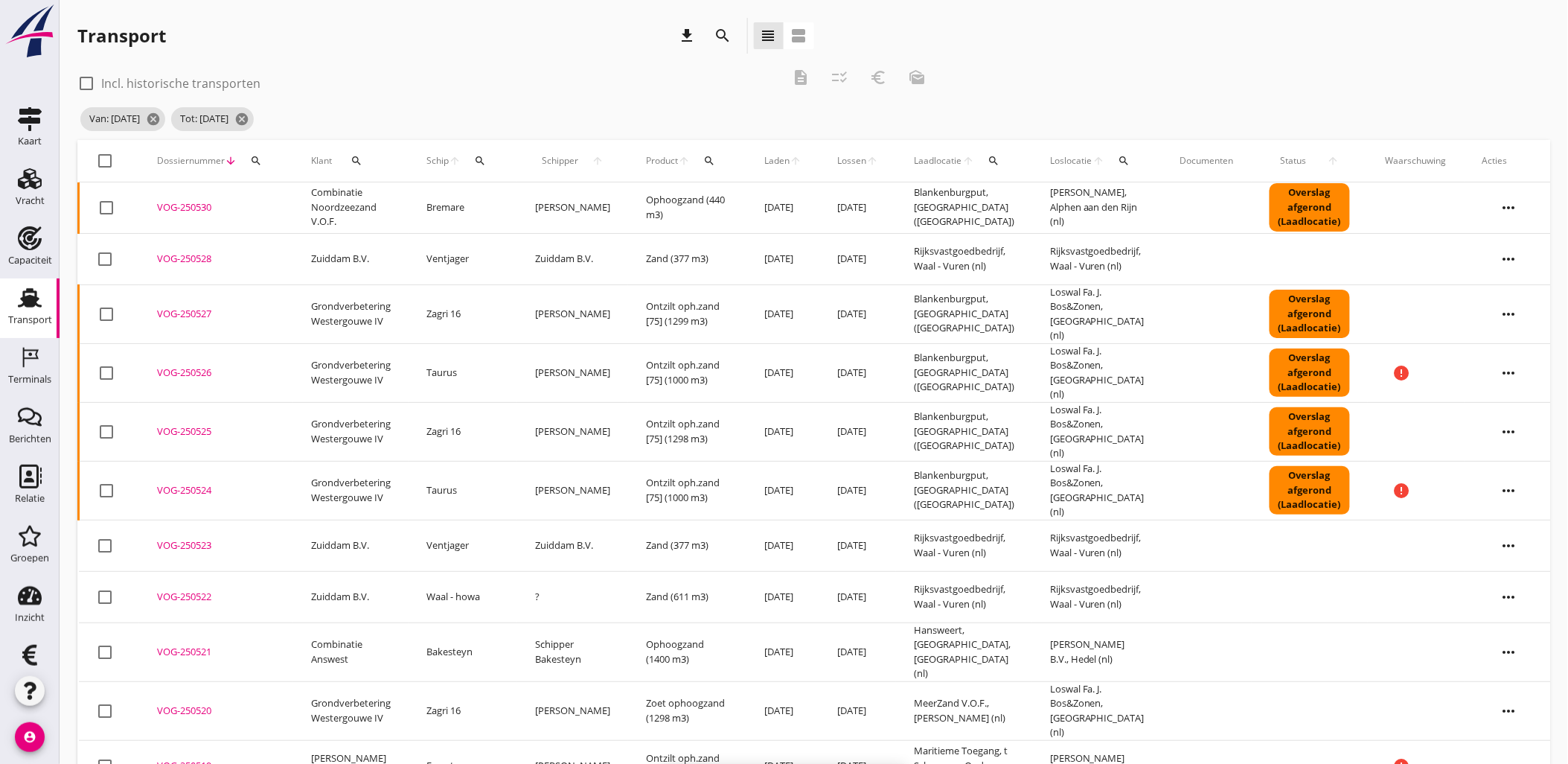
checkbox input "false"
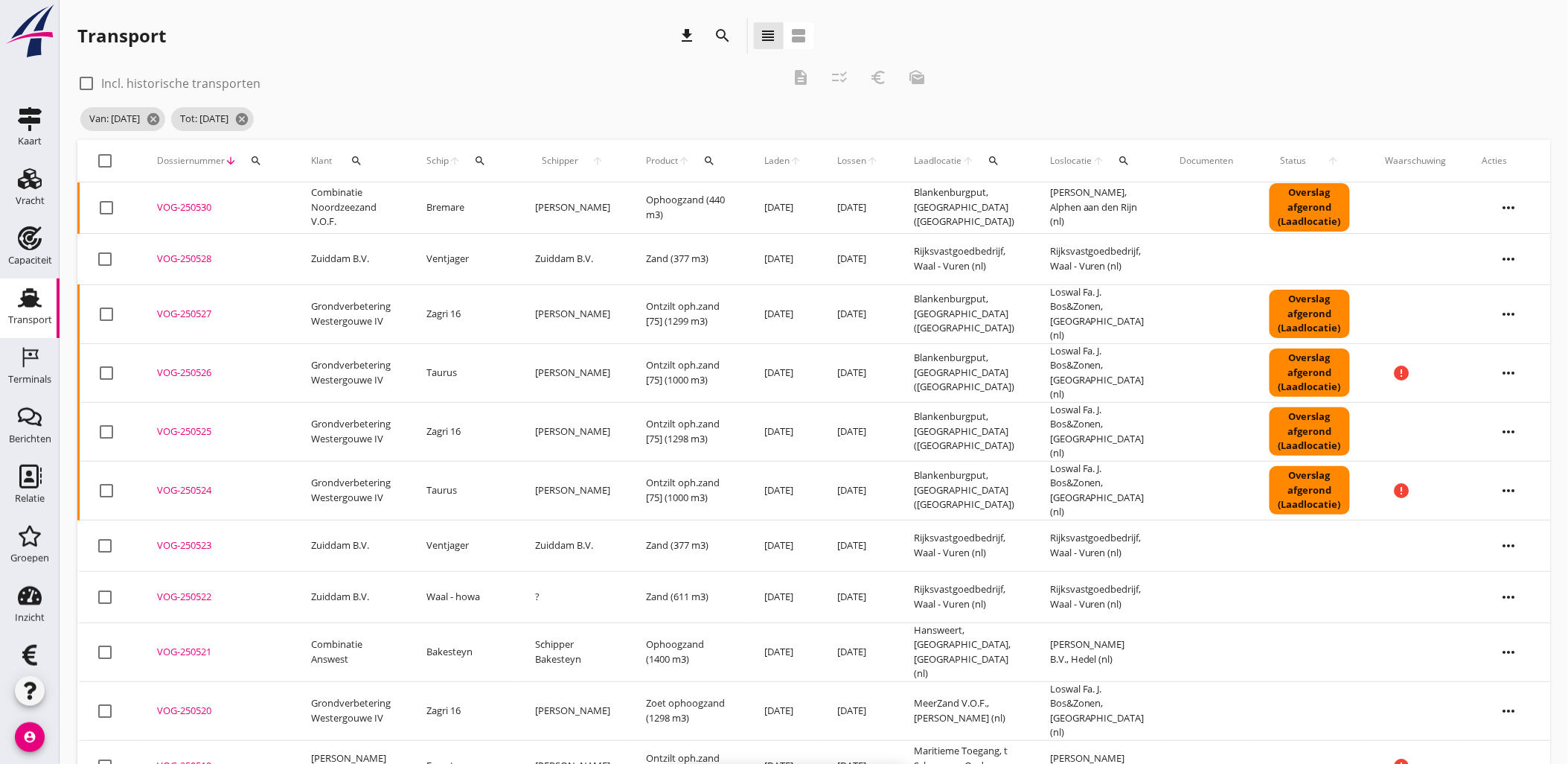
checkbox input "false"
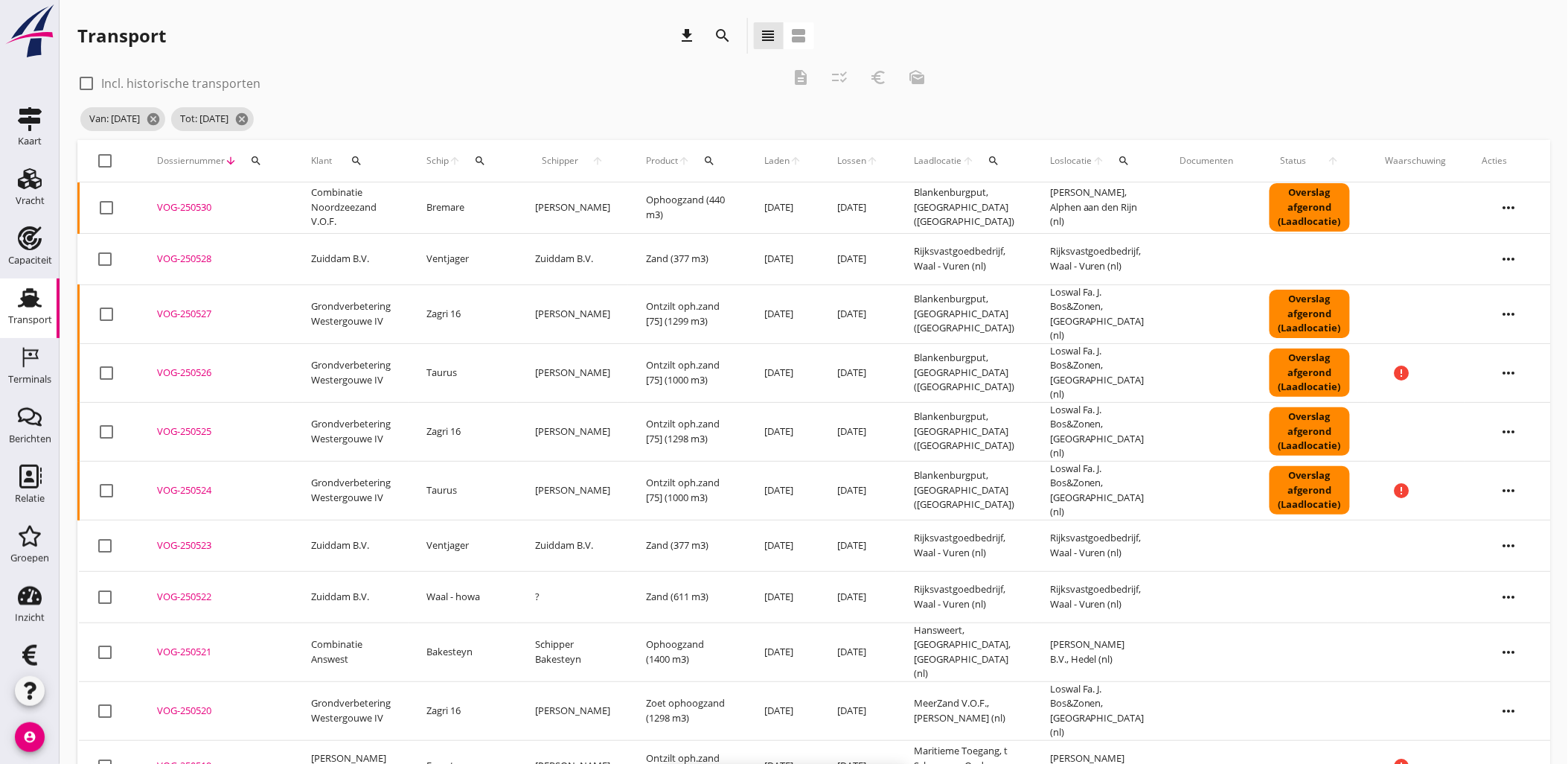
checkbox input "false"
